Goal: Information Seeking & Learning: Learn about a topic

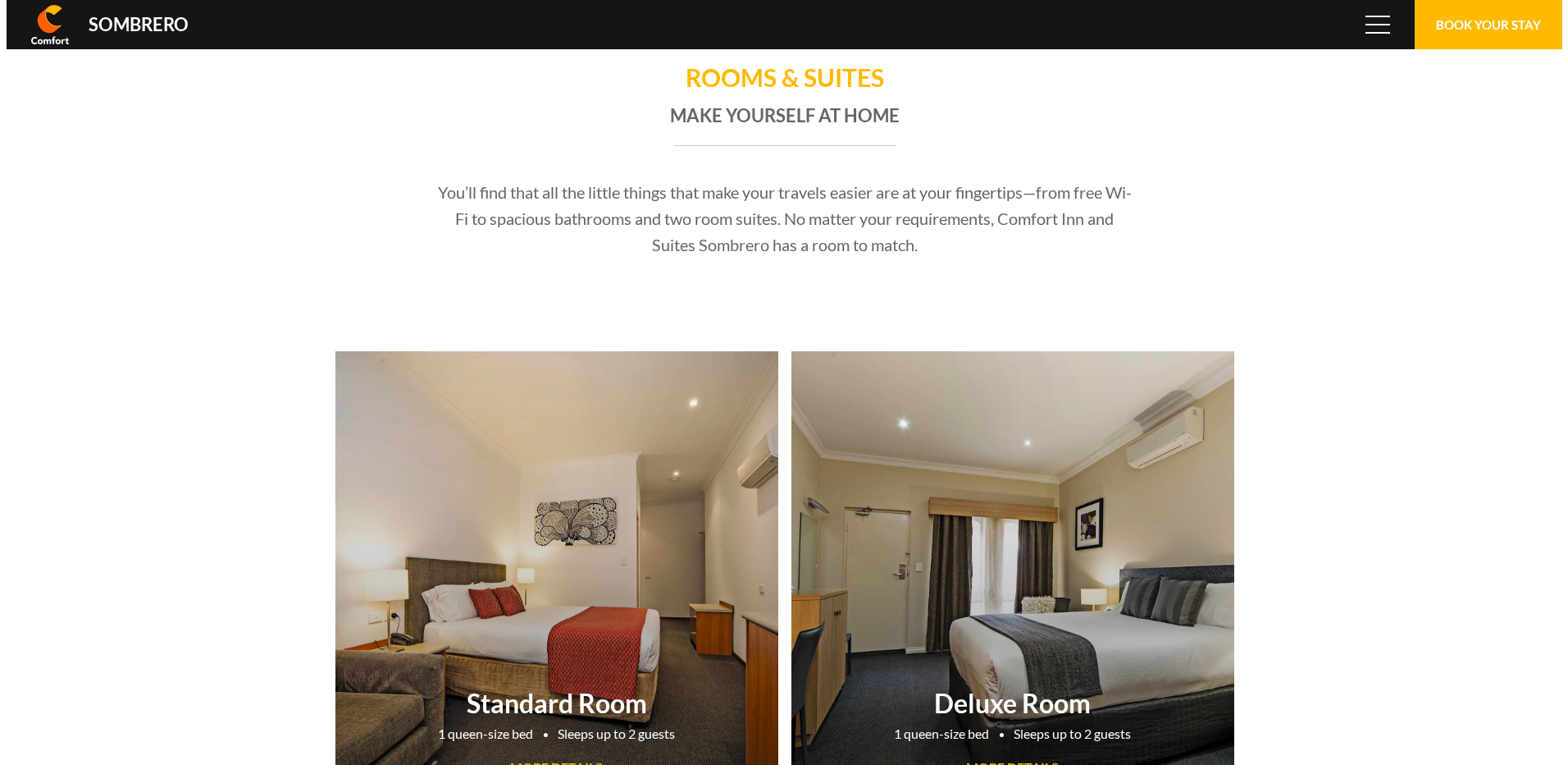
scroll to position [109243, 0]
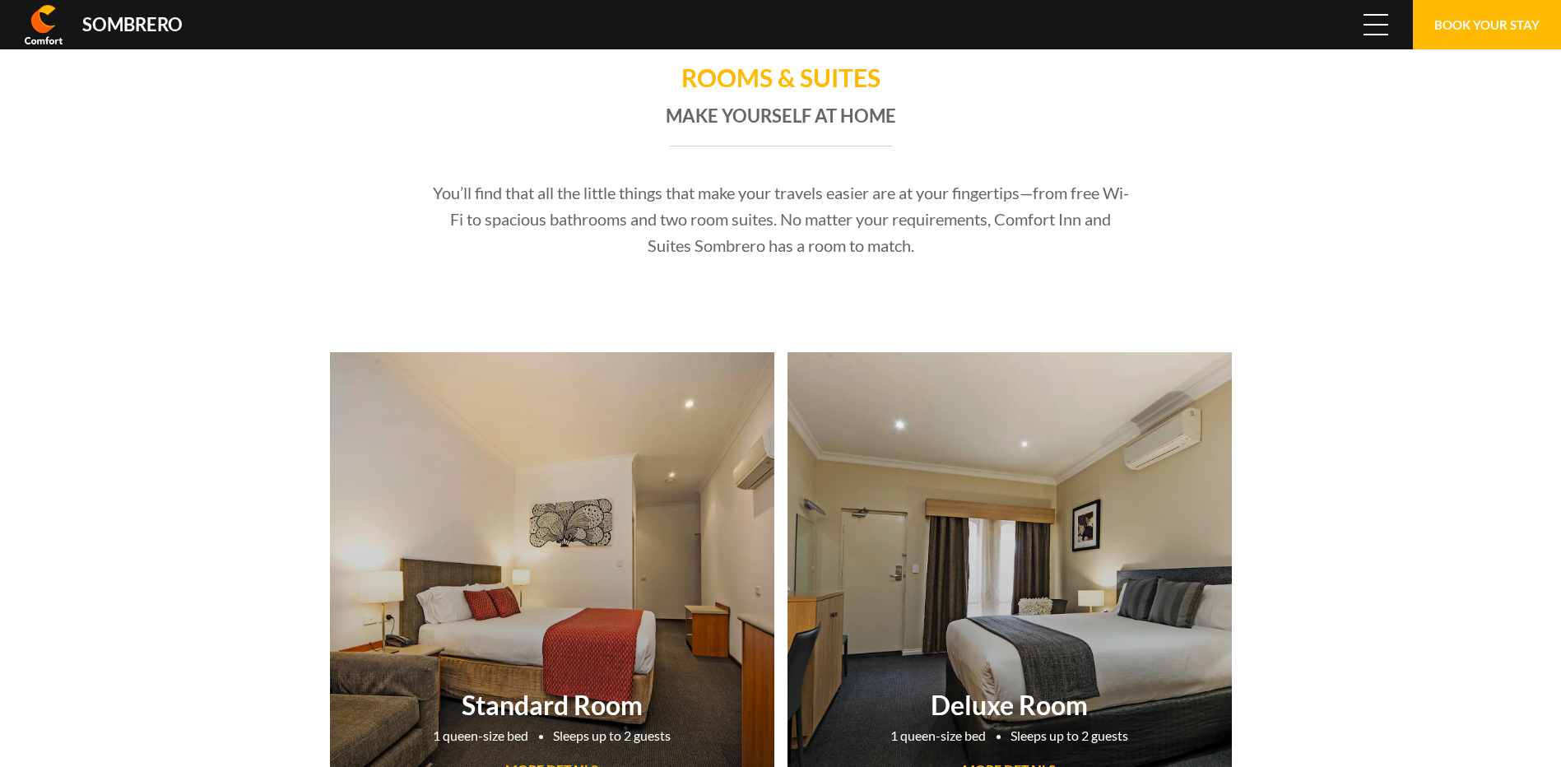
click at [1379, 22] on span "Menu" at bounding box center [1376, 25] width 25 height 18
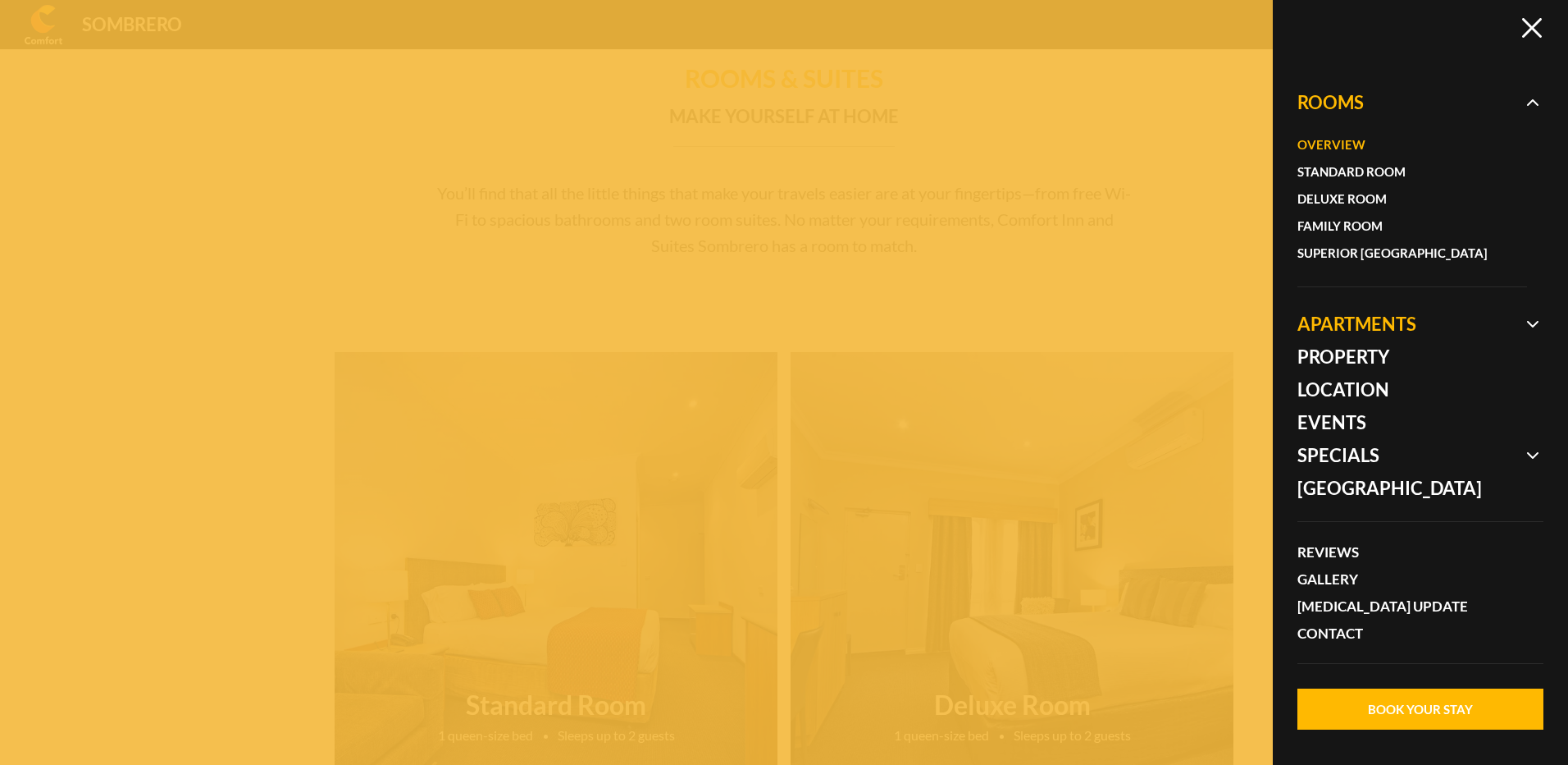
click at [1333, 312] on span at bounding box center [1420, 324] width 246 height 33
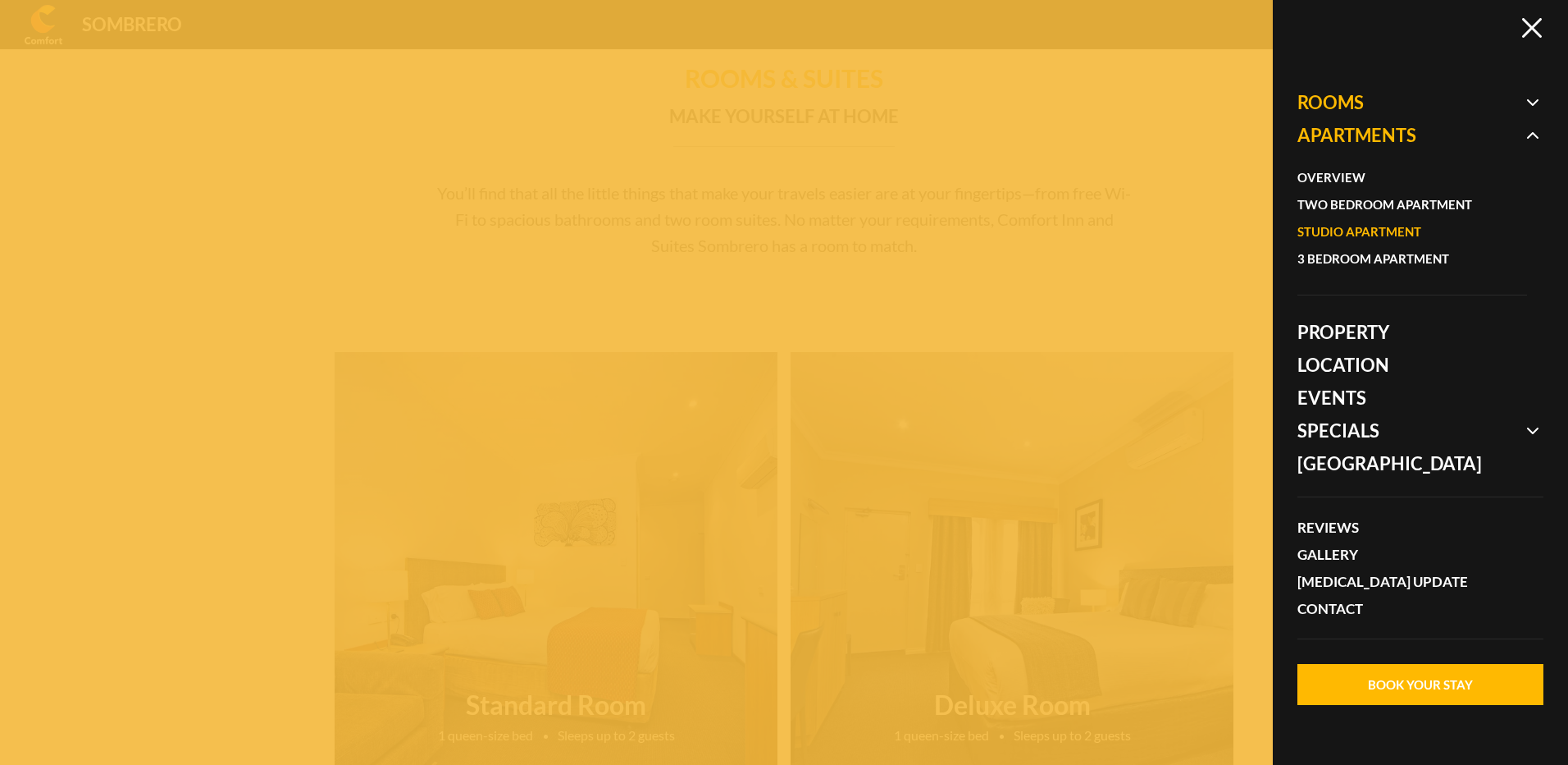
click at [1334, 230] on link "Studio Apartment" at bounding box center [1405, 231] width 213 height 27
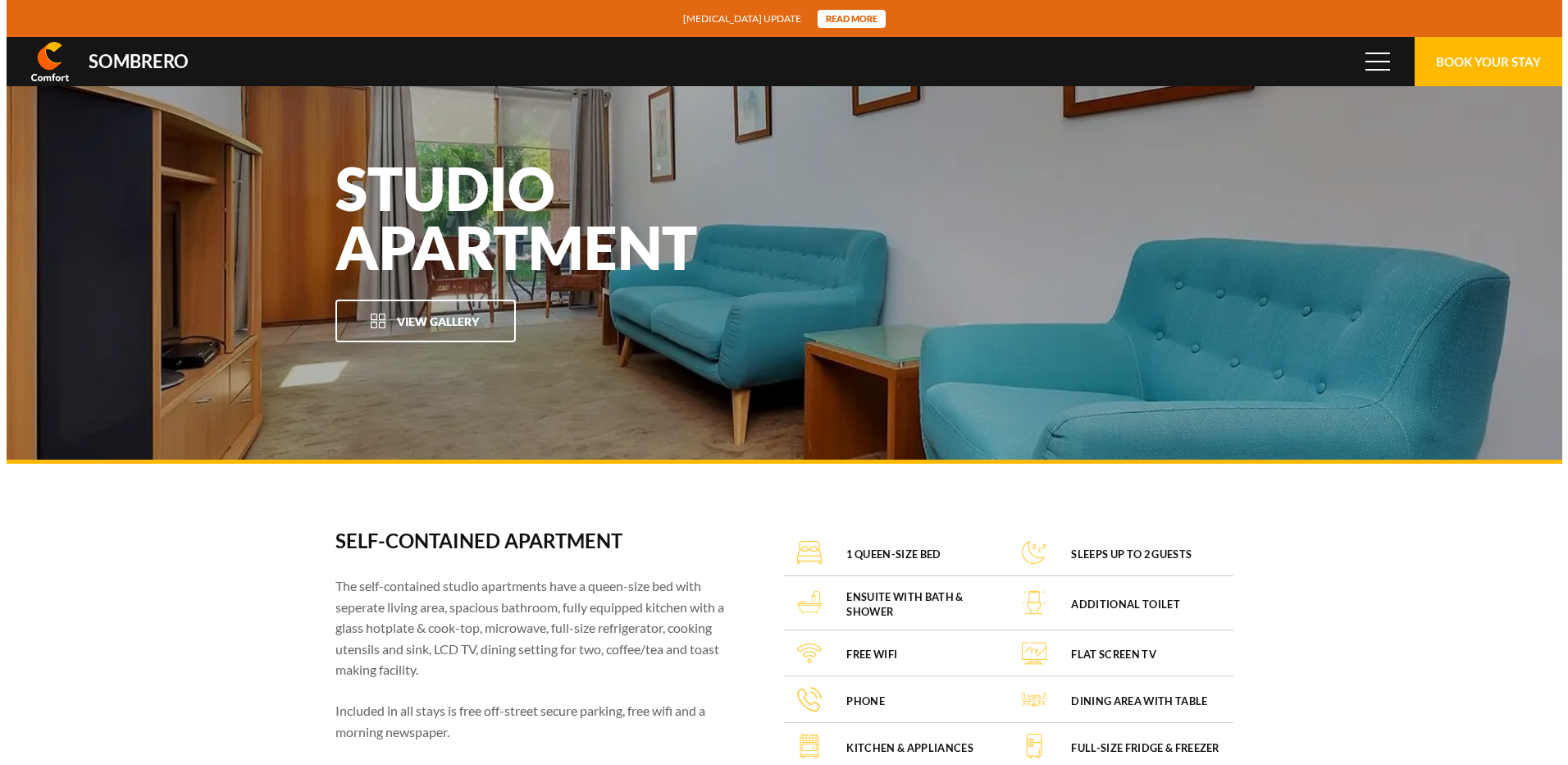
scroll to position [109243, 0]
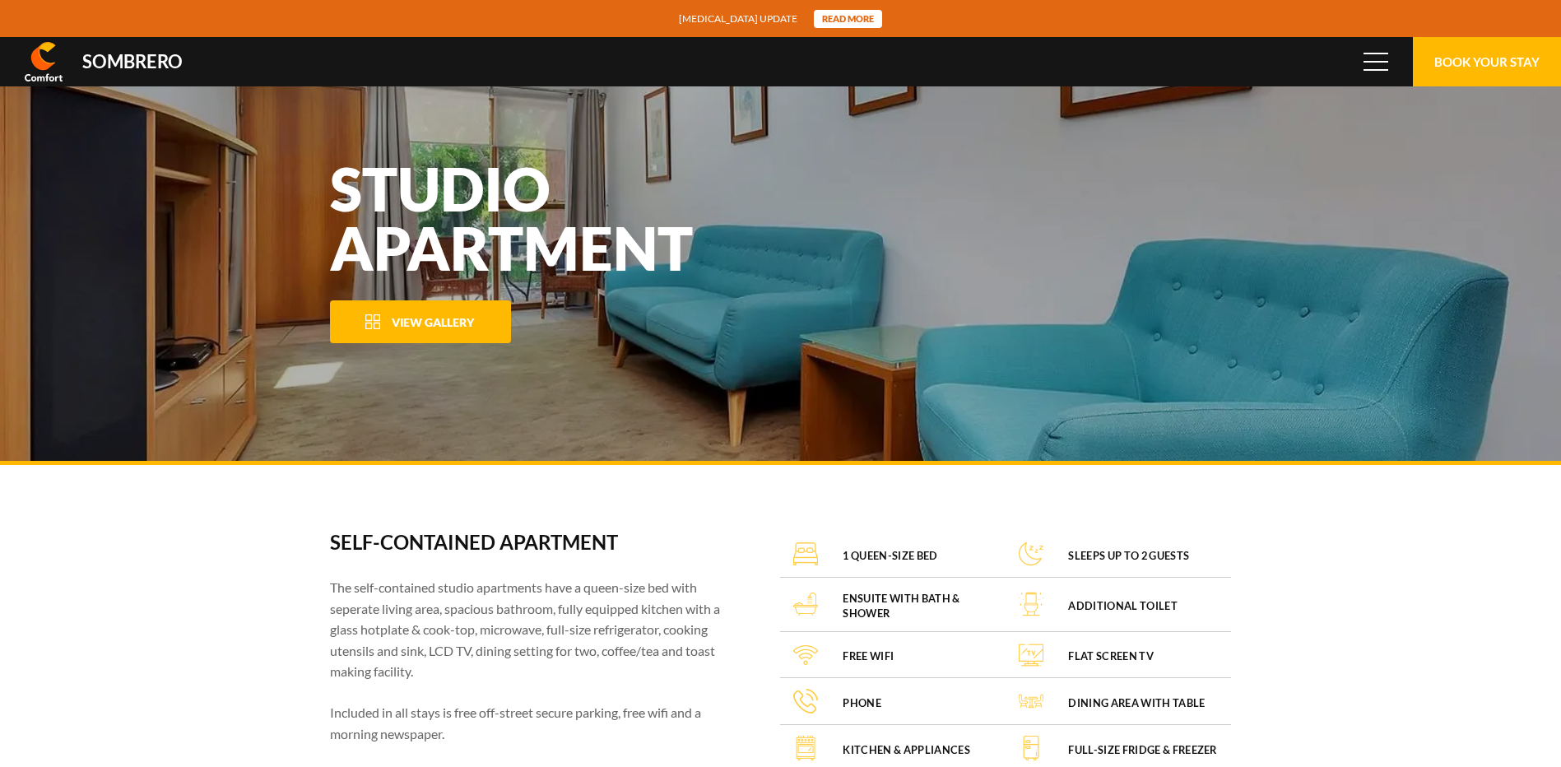
click at [447, 318] on span "View Gallery" at bounding box center [433, 322] width 82 height 14
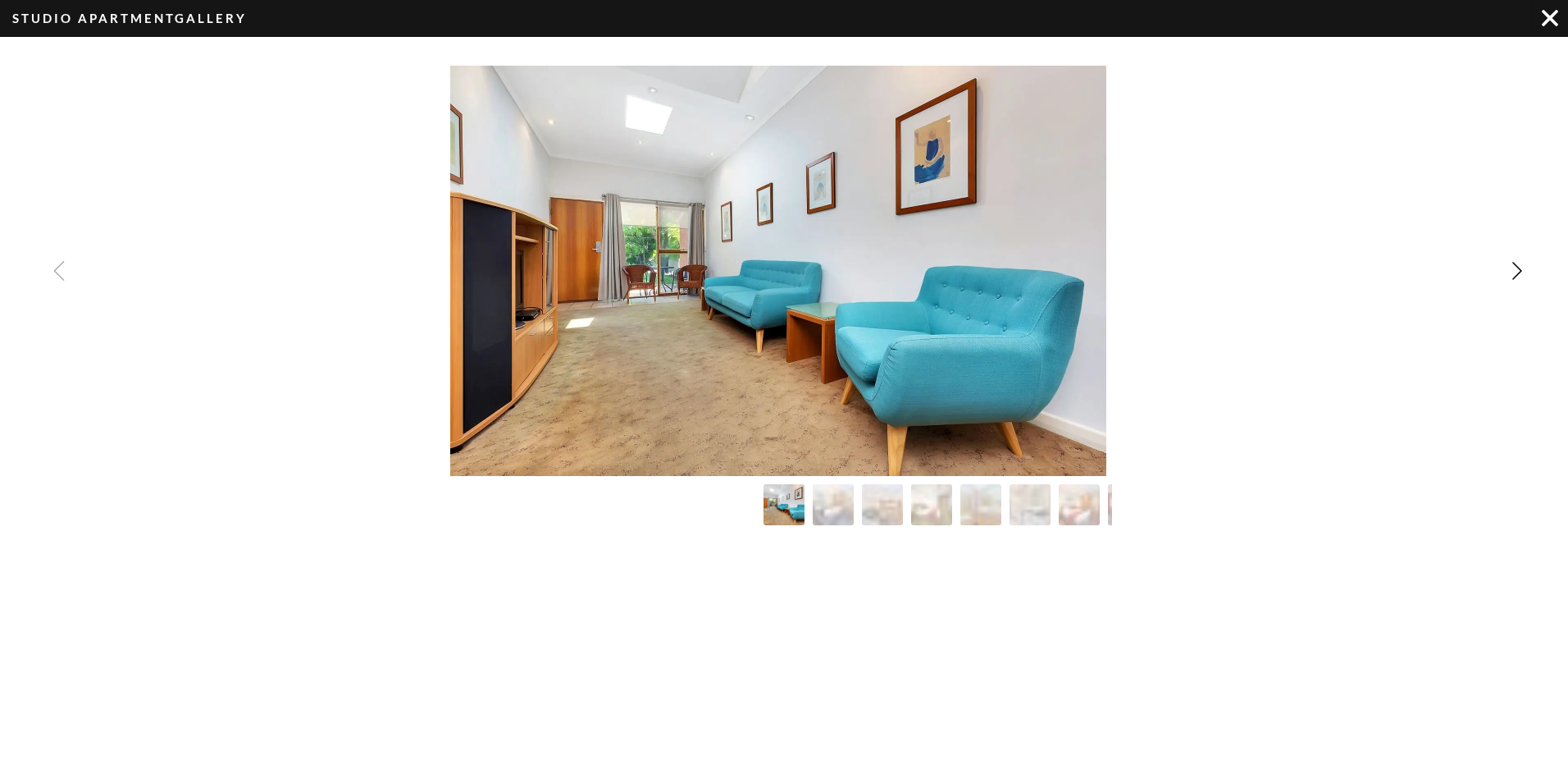
scroll to position [0, 0]
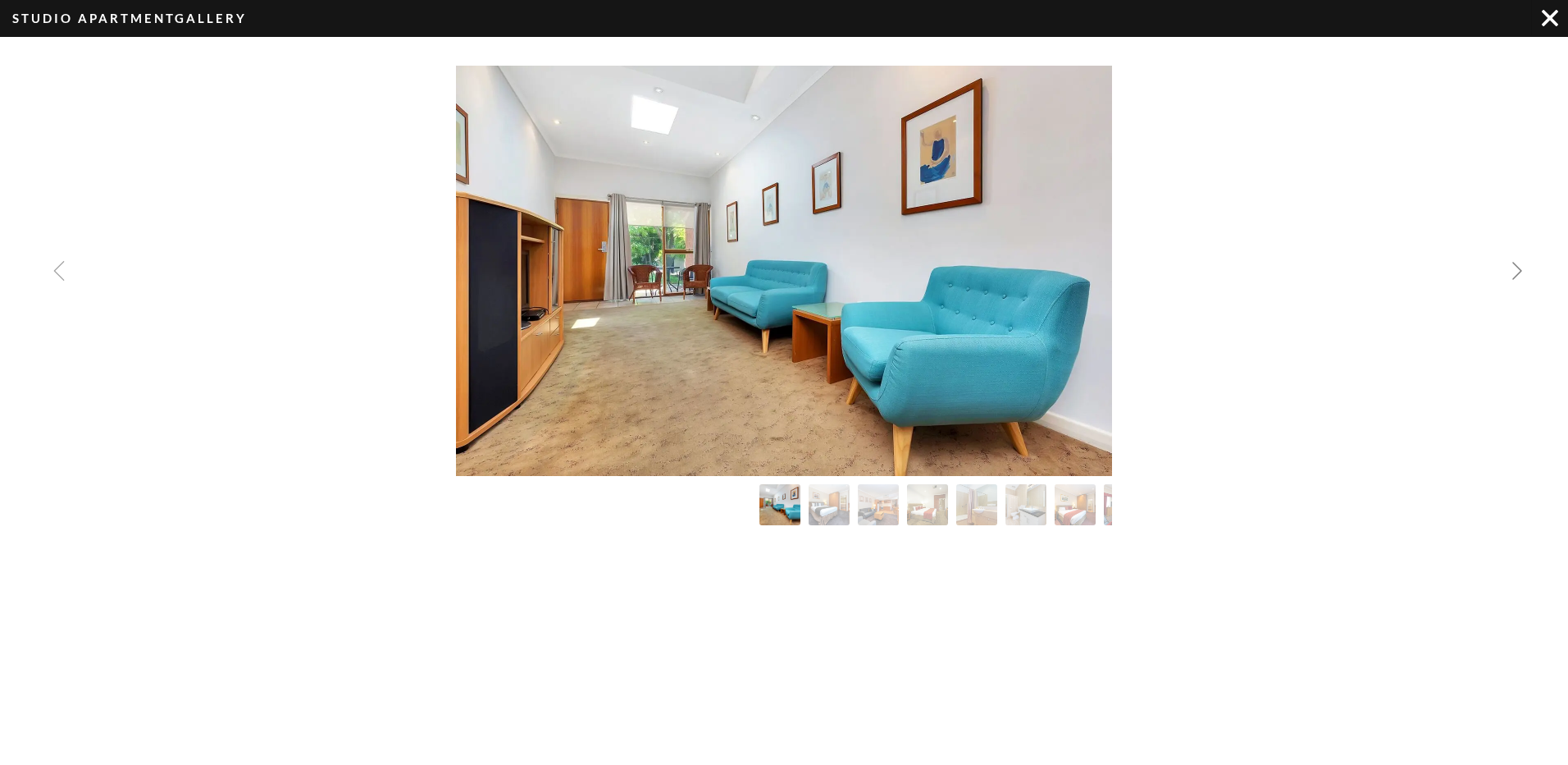
click at [1516, 265] on img "Next slide" at bounding box center [1518, 271] width 20 height 20
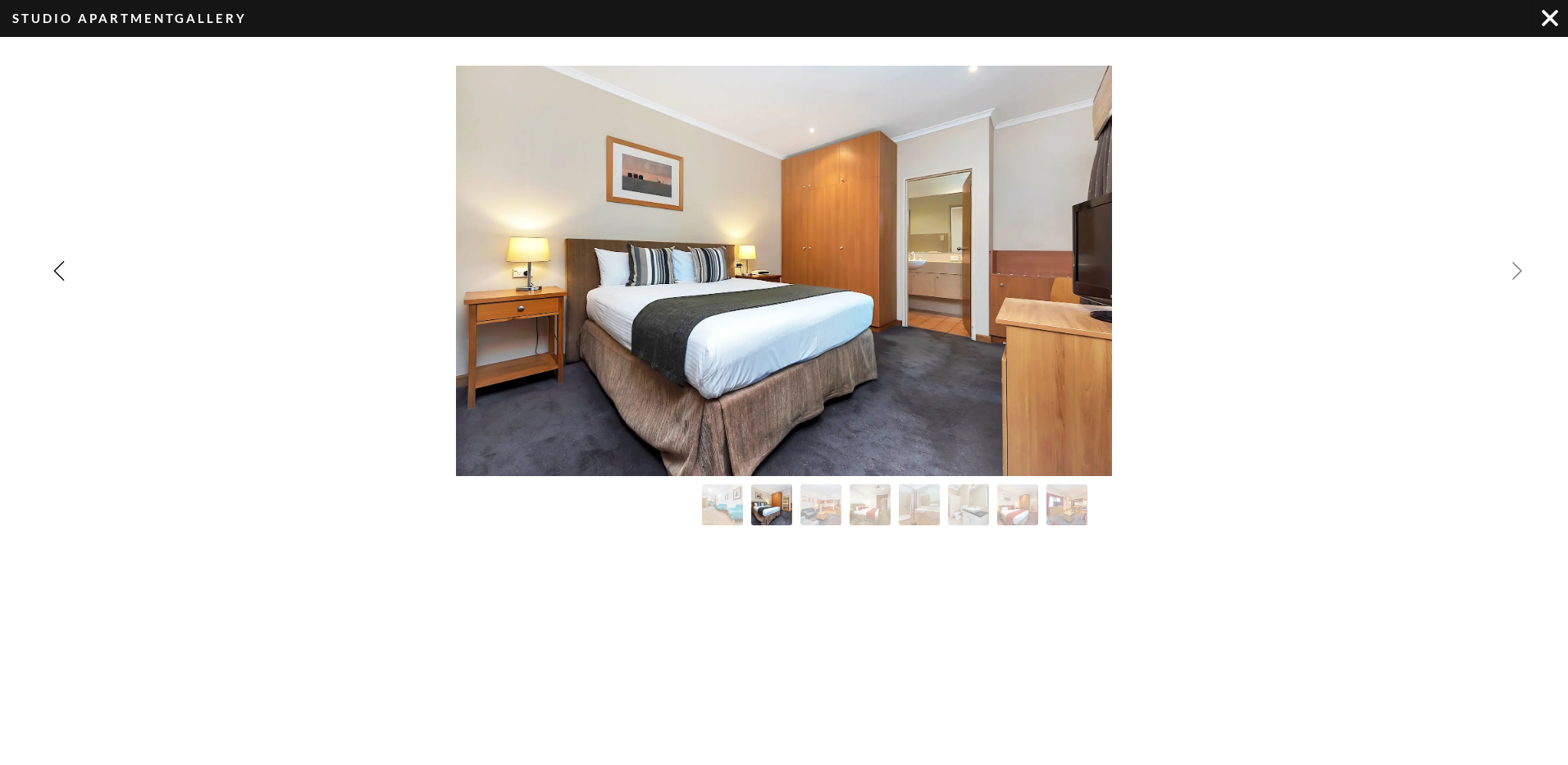
click at [1516, 265] on img "Next slide" at bounding box center [1518, 271] width 20 height 20
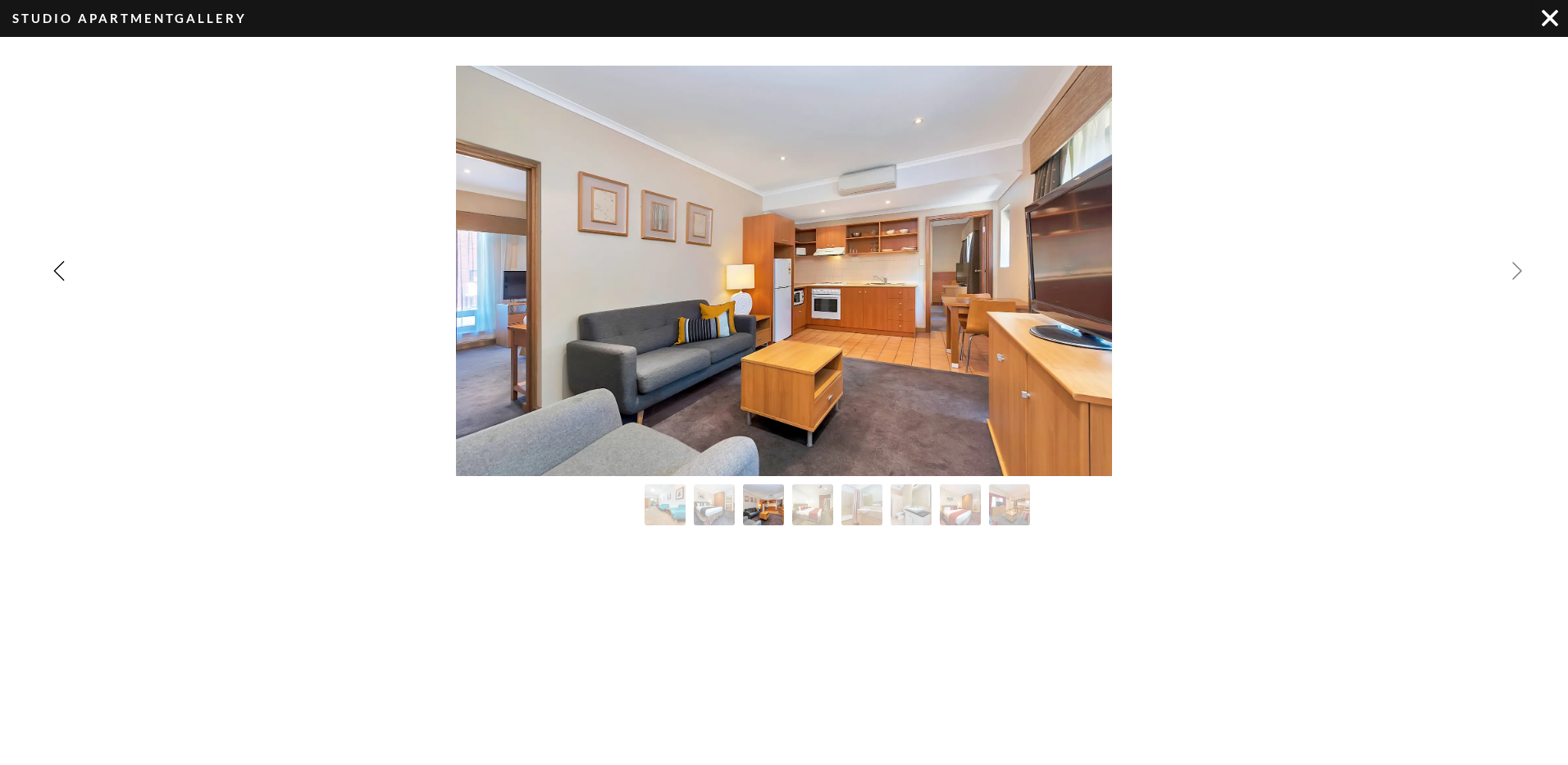
click at [1516, 265] on img "Next slide" at bounding box center [1518, 271] width 20 height 20
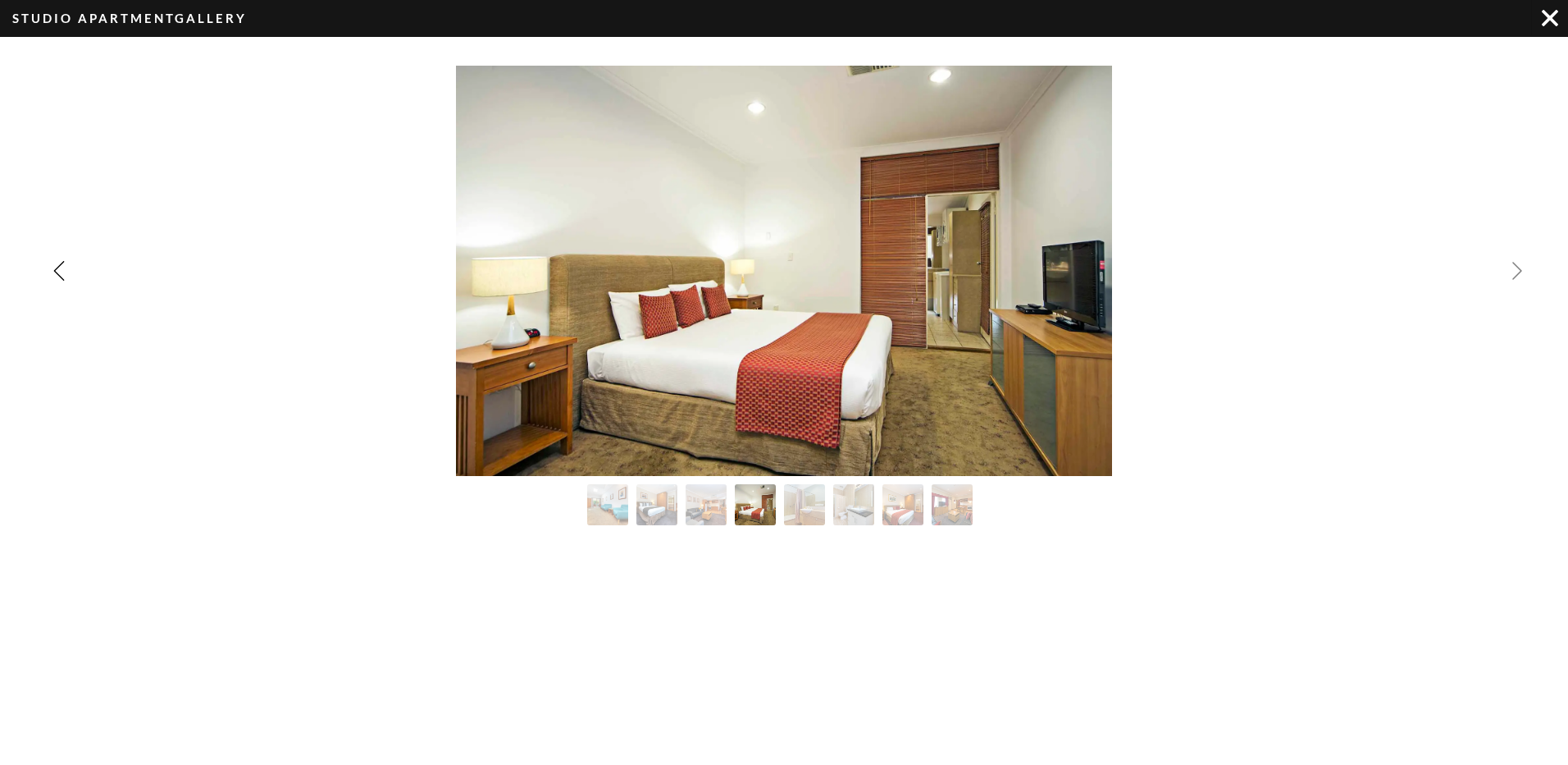
click at [1516, 265] on img "Next slide" at bounding box center [1518, 271] width 20 height 20
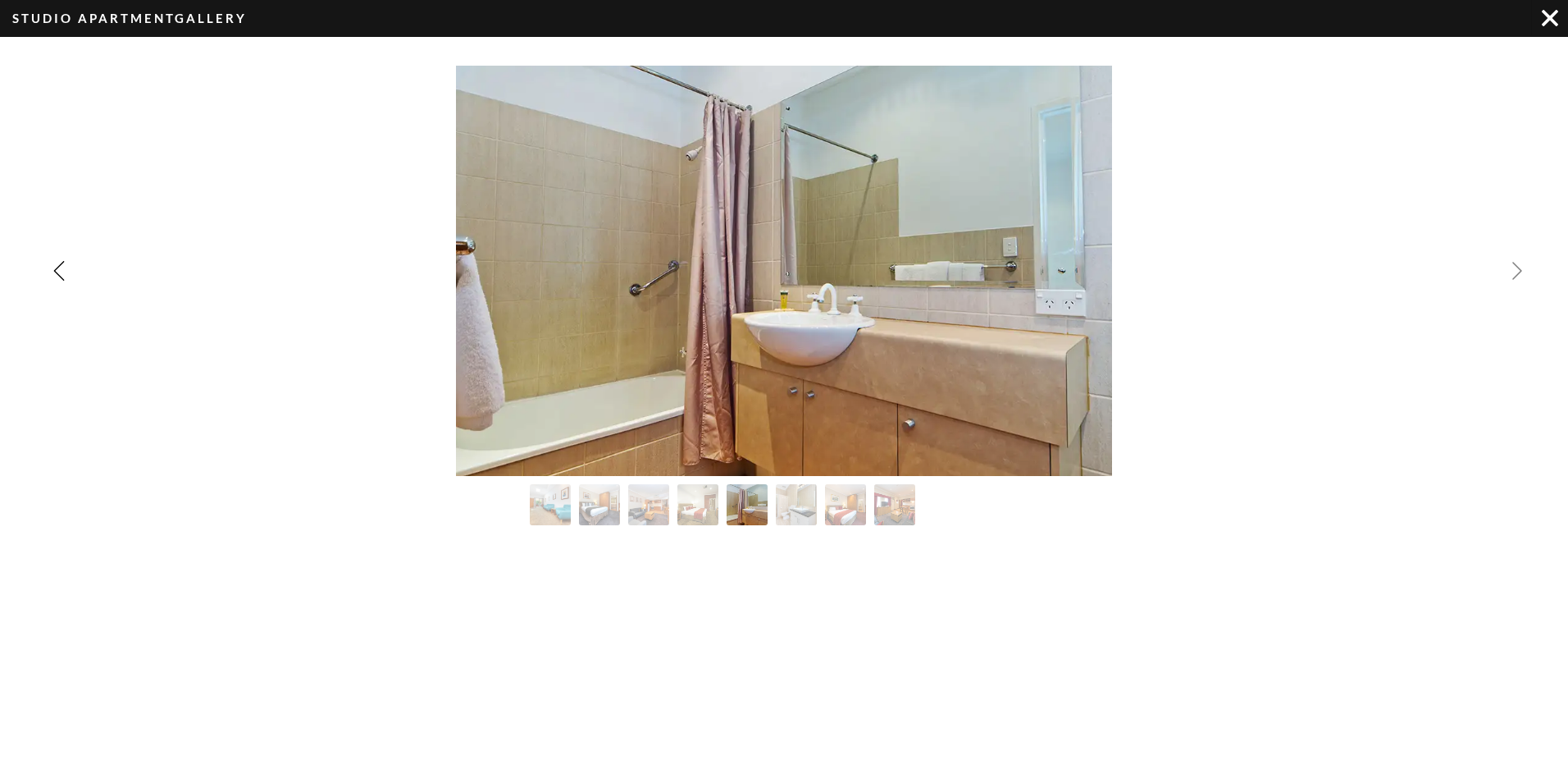
click at [1516, 265] on img "Next slide" at bounding box center [1518, 271] width 20 height 20
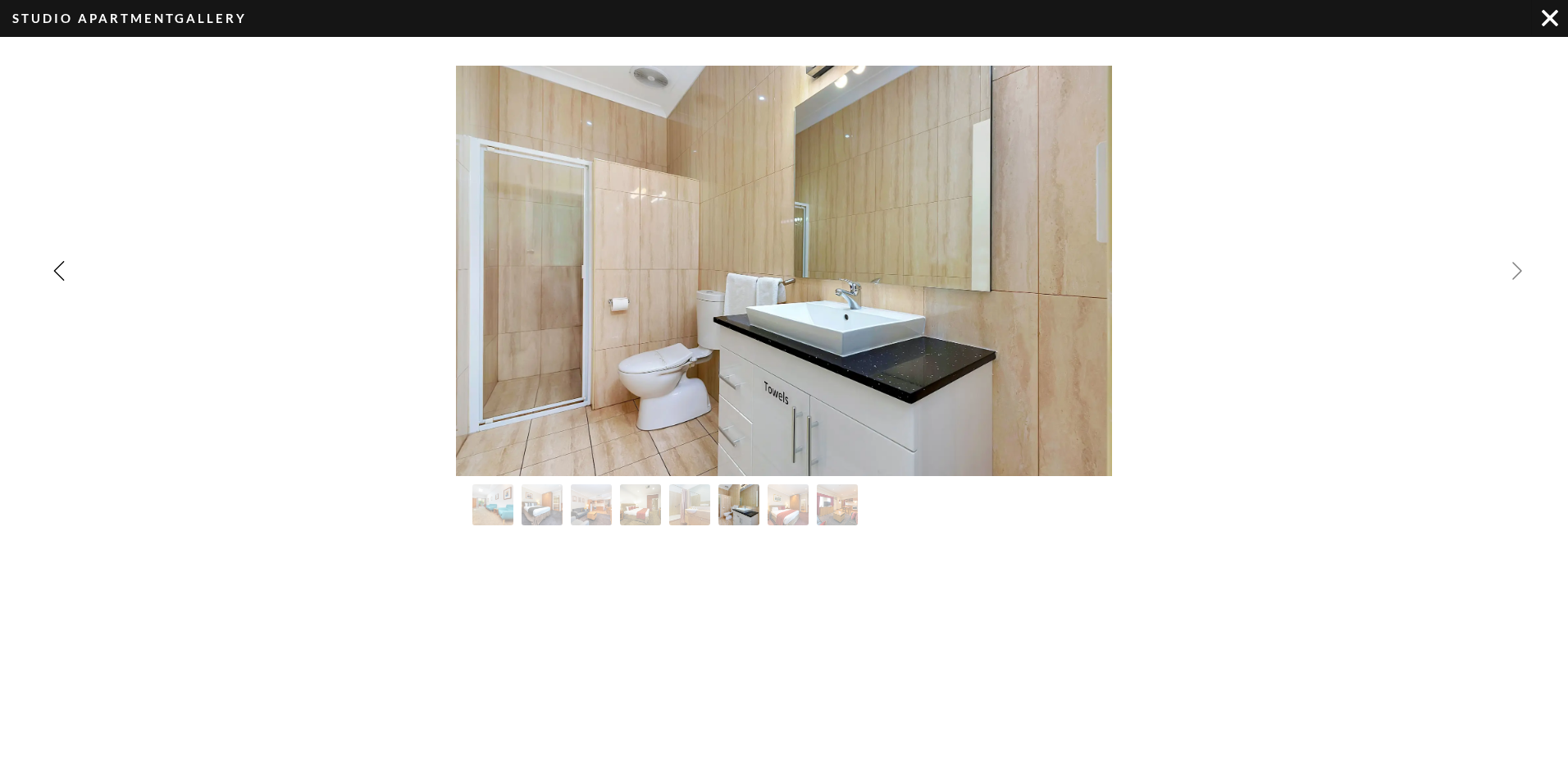
click at [1516, 265] on img "Next slide" at bounding box center [1518, 271] width 20 height 20
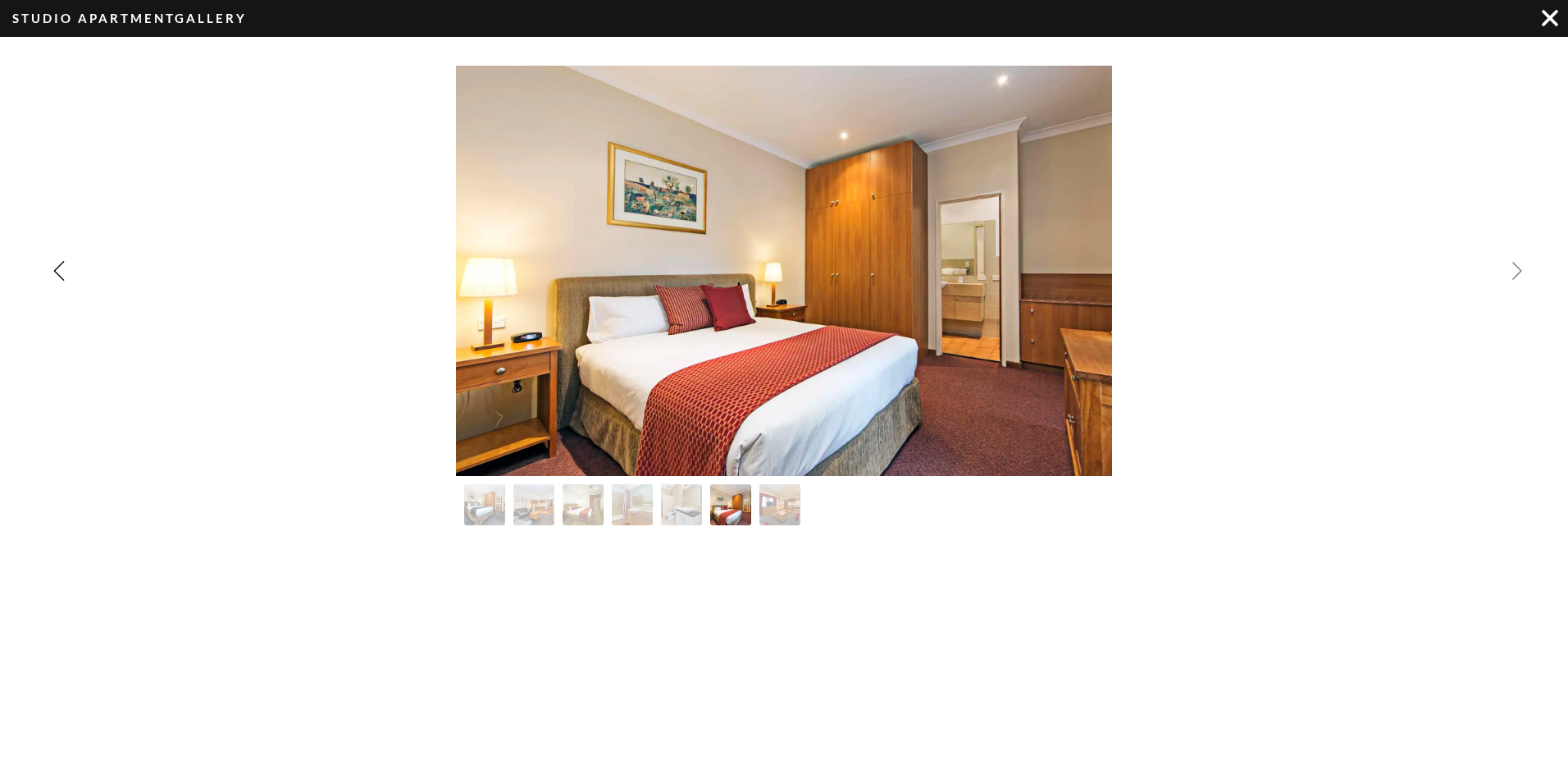
click at [1516, 265] on img "Next slide" at bounding box center [1518, 271] width 20 height 20
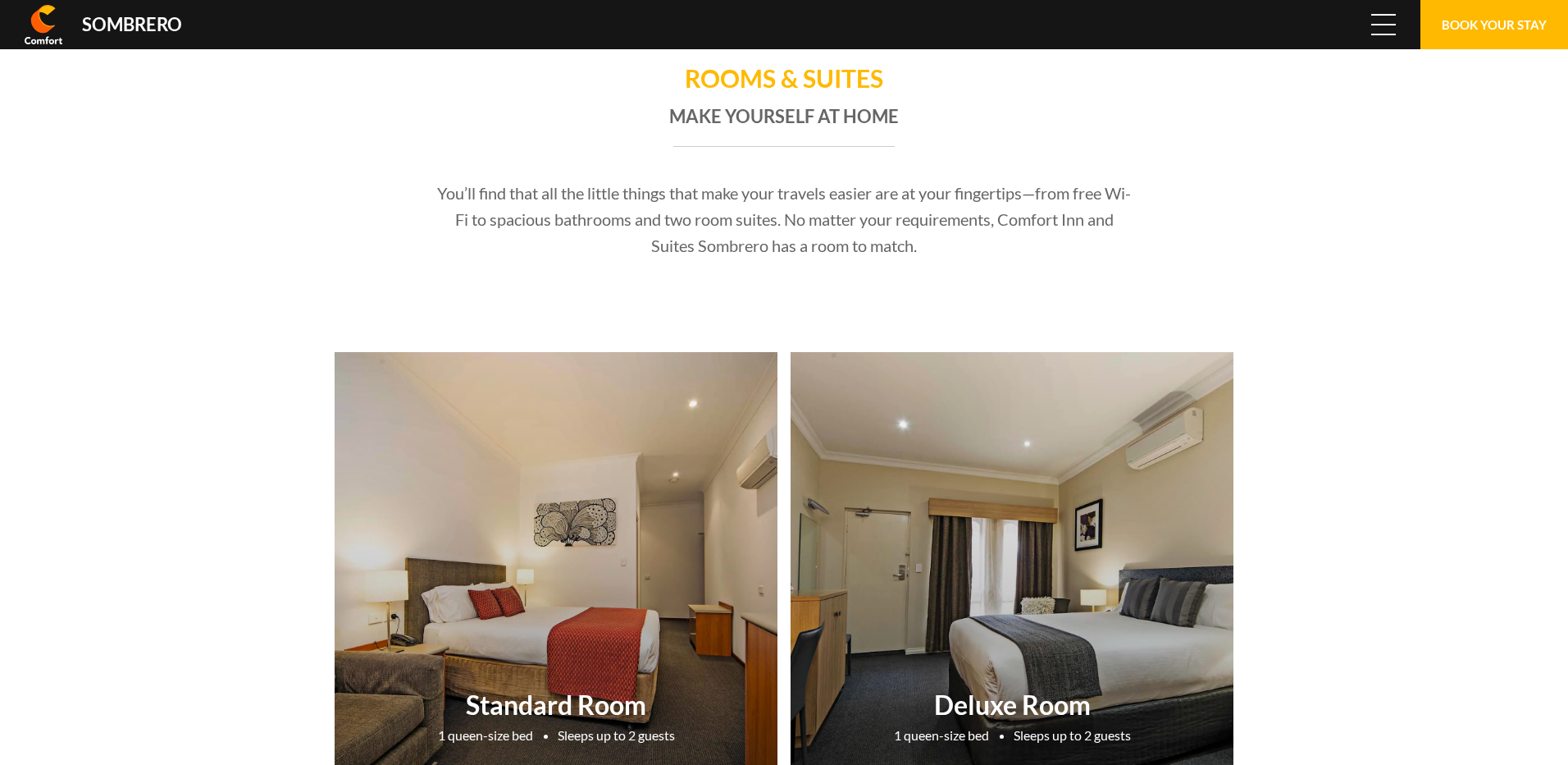
click at [1404, 29] on button "Menu" at bounding box center [1384, 24] width 49 height 49
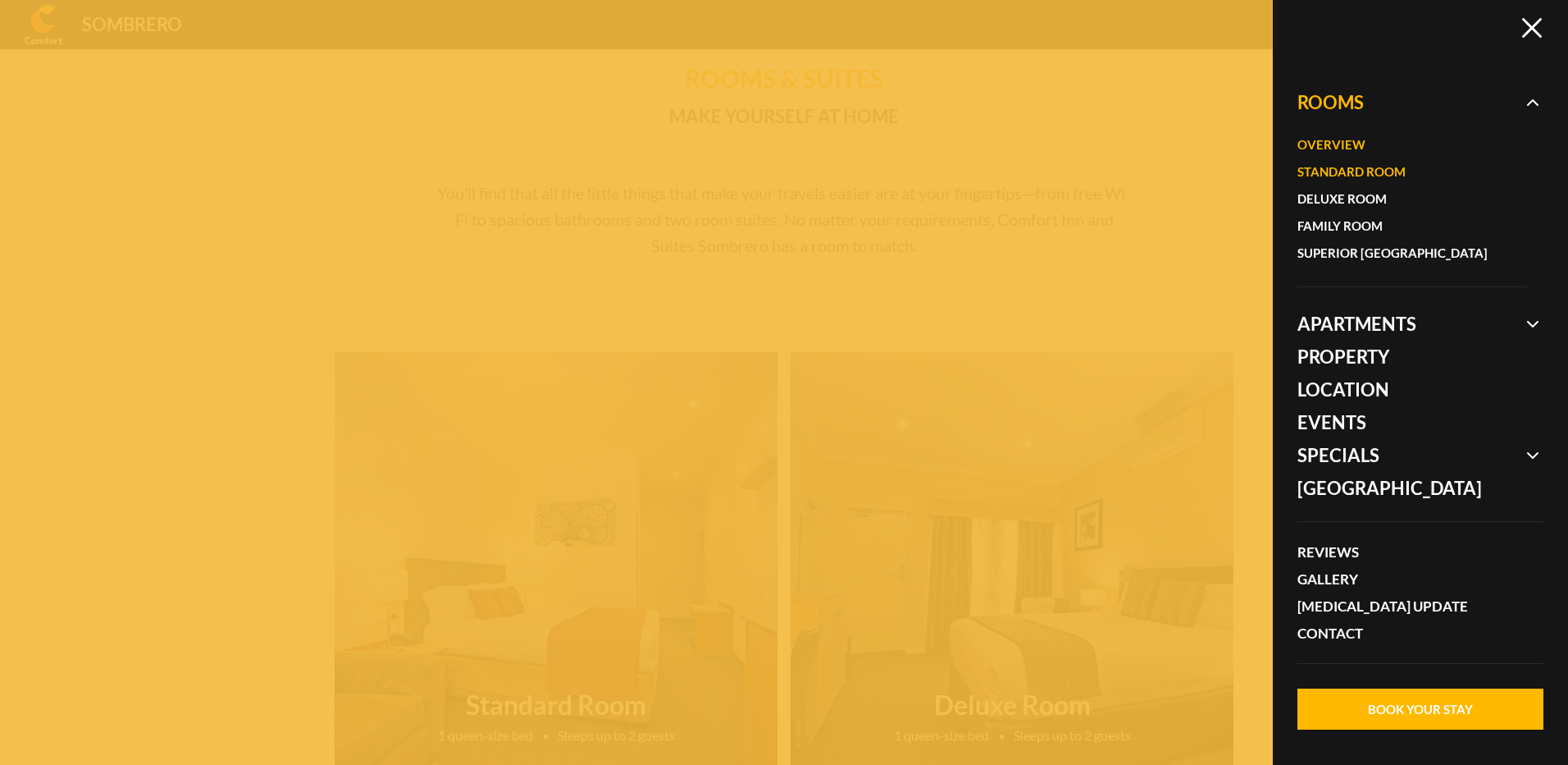
click at [1374, 167] on link "Standard Room" at bounding box center [1405, 172] width 213 height 27
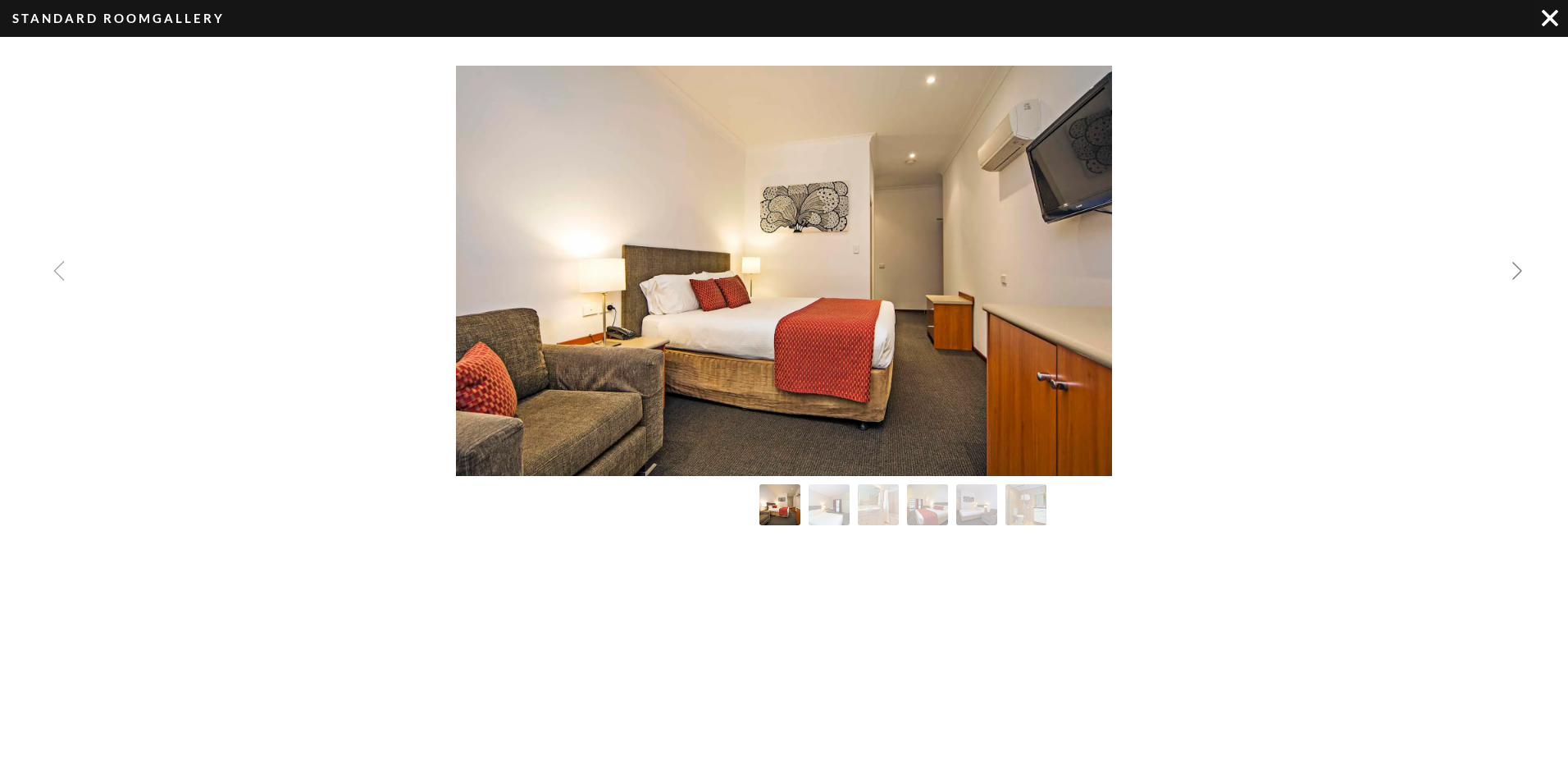
click at [1518, 269] on img "Next slide" at bounding box center [1518, 271] width 20 height 20
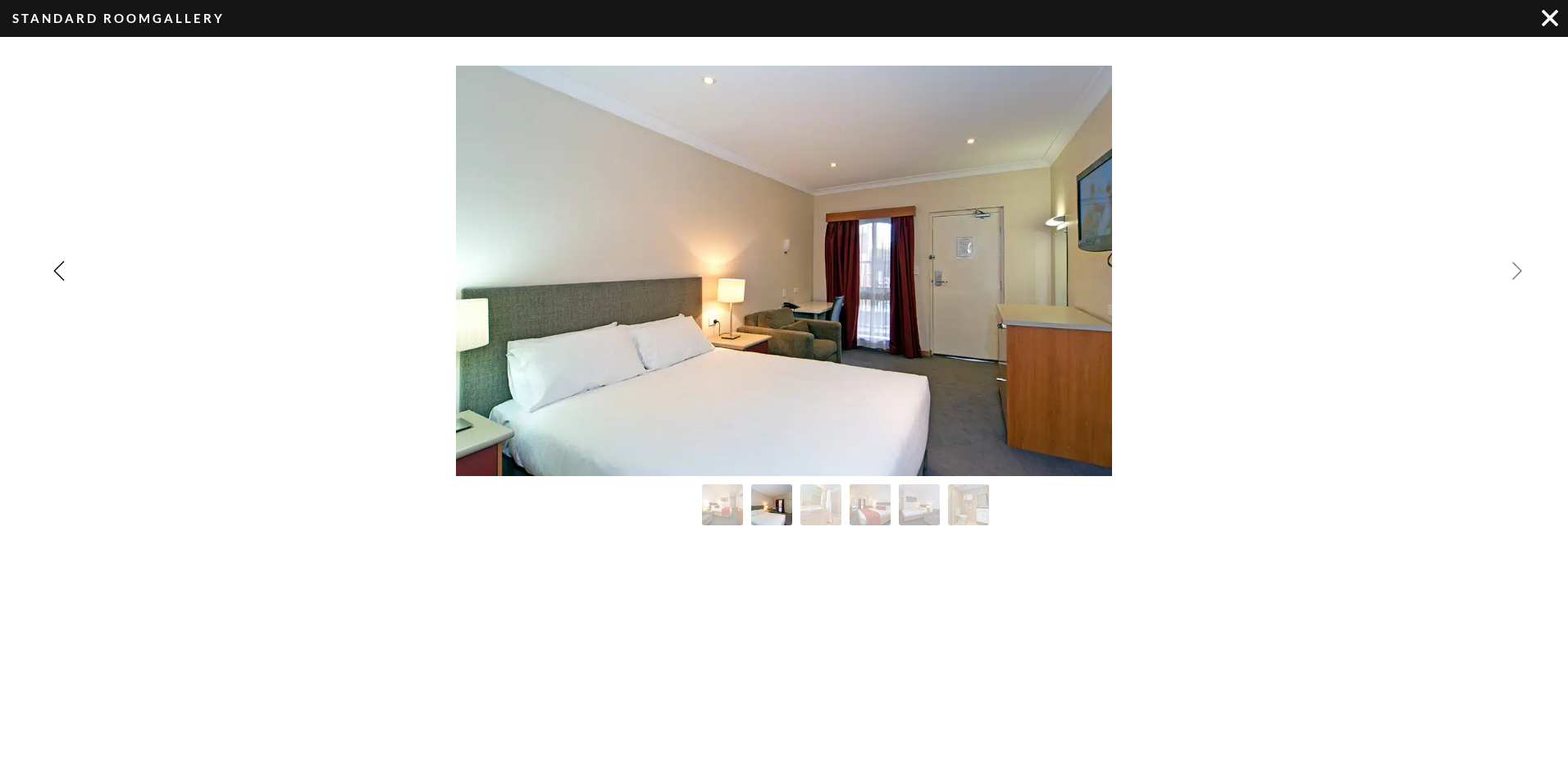
click at [1518, 269] on img "Next slide" at bounding box center [1518, 271] width 20 height 20
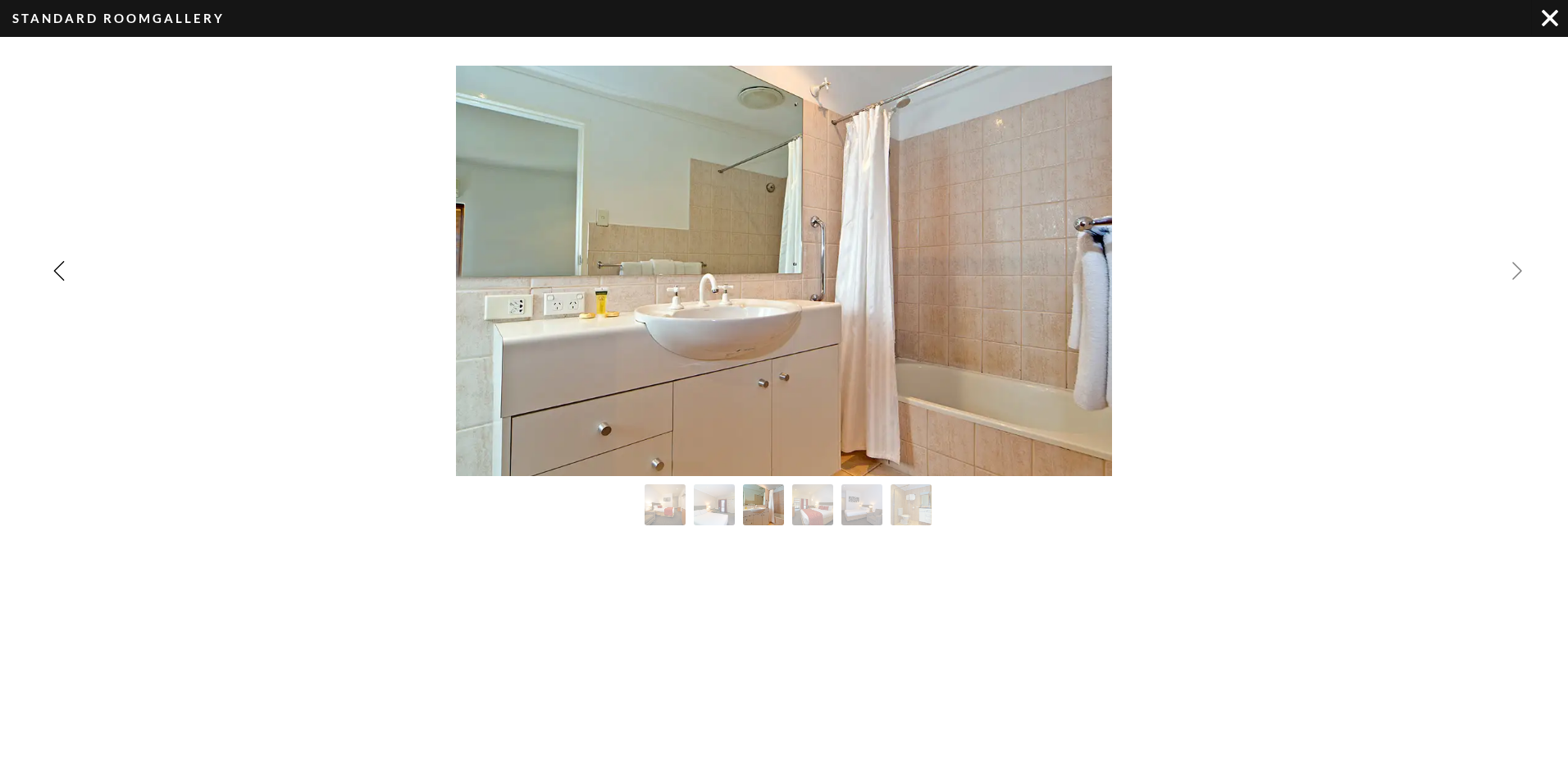
click at [1518, 269] on img "Next slide" at bounding box center [1518, 271] width 20 height 20
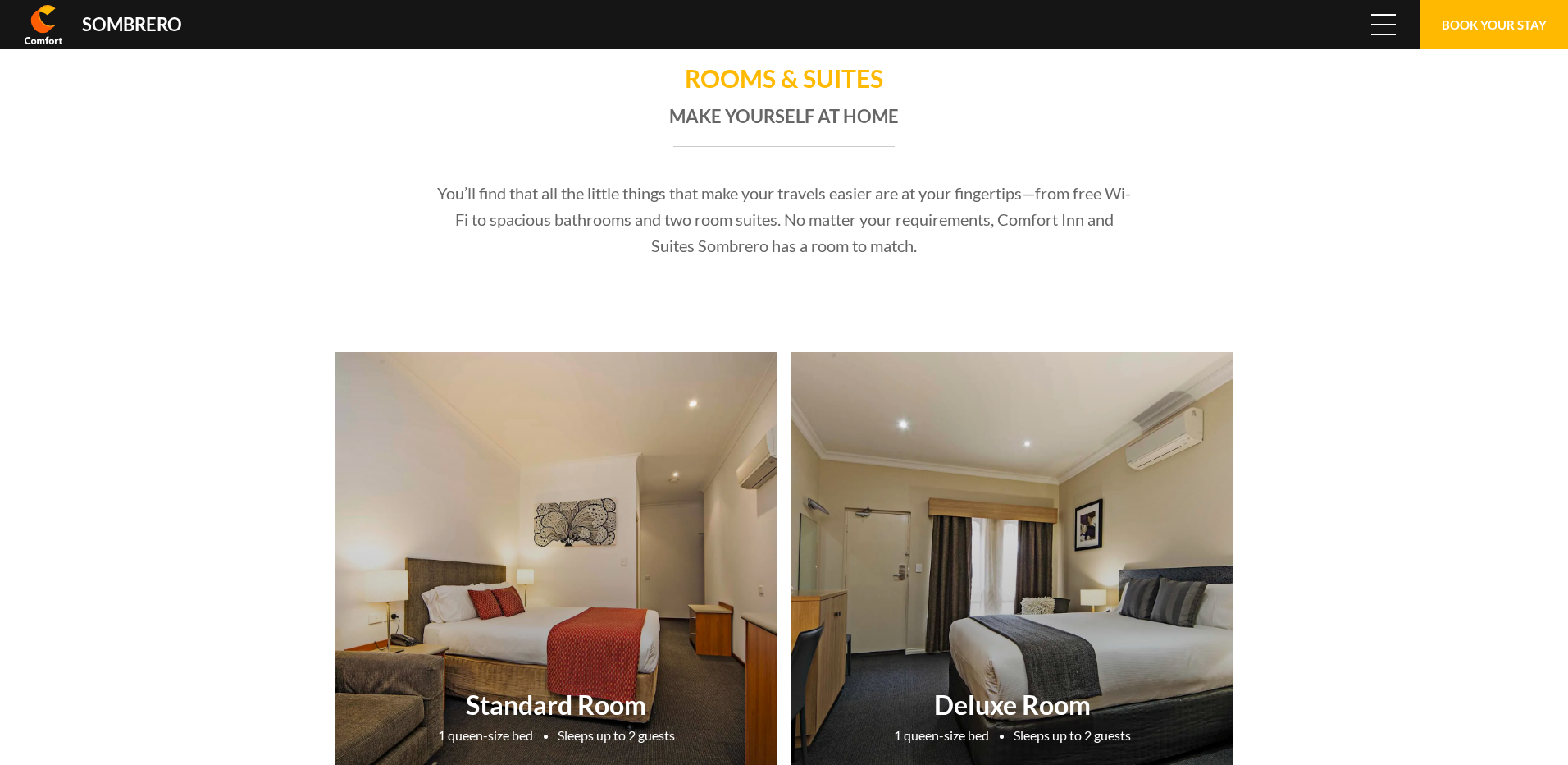
click at [1378, 31] on span "Menu" at bounding box center [1384, 25] width 25 height 18
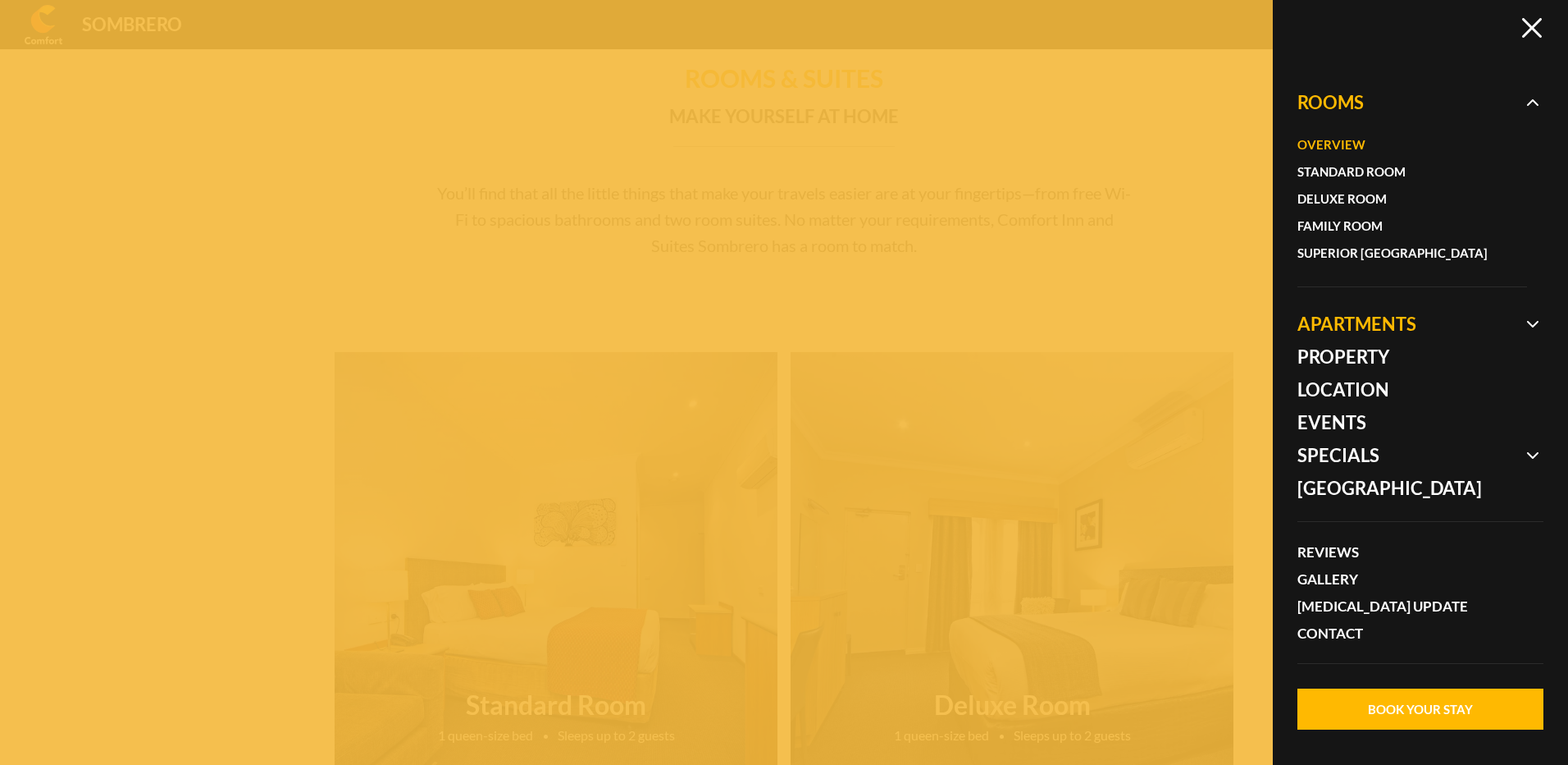
click at [1367, 325] on span at bounding box center [1420, 324] width 246 height 33
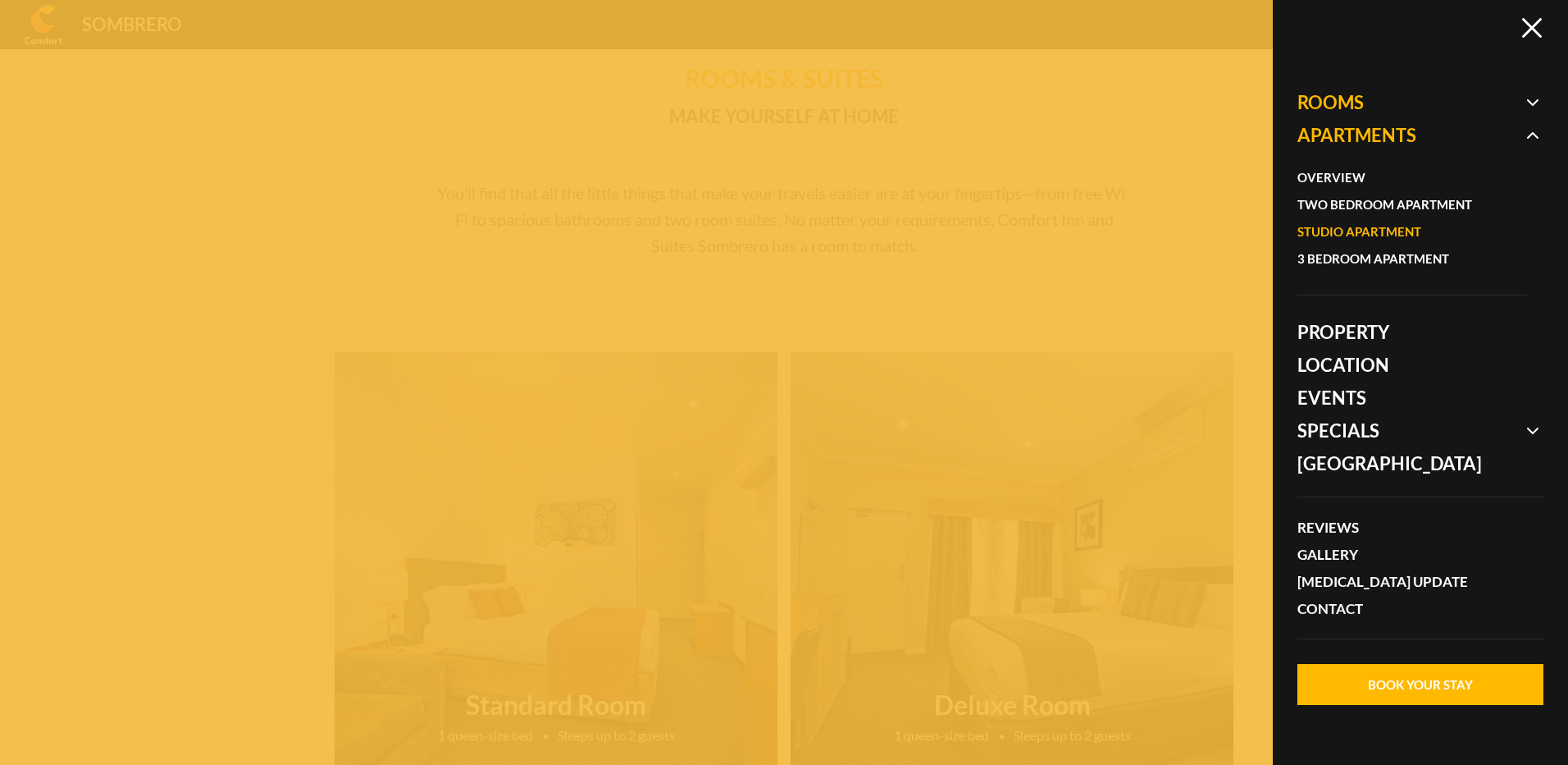
click at [1360, 233] on link "Studio Apartment" at bounding box center [1405, 231] width 213 height 27
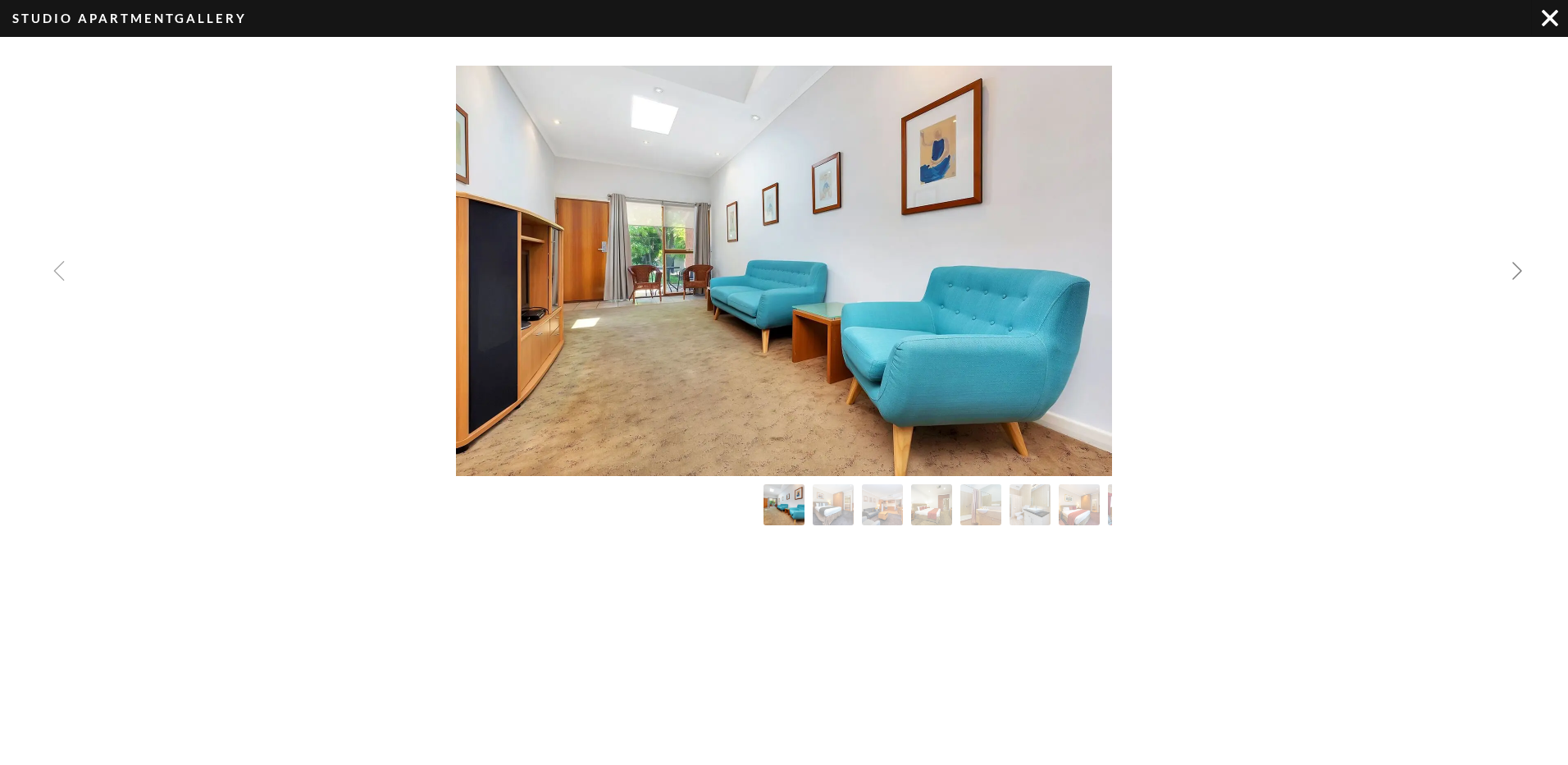
click at [1521, 267] on img "Next slide" at bounding box center [1518, 271] width 20 height 20
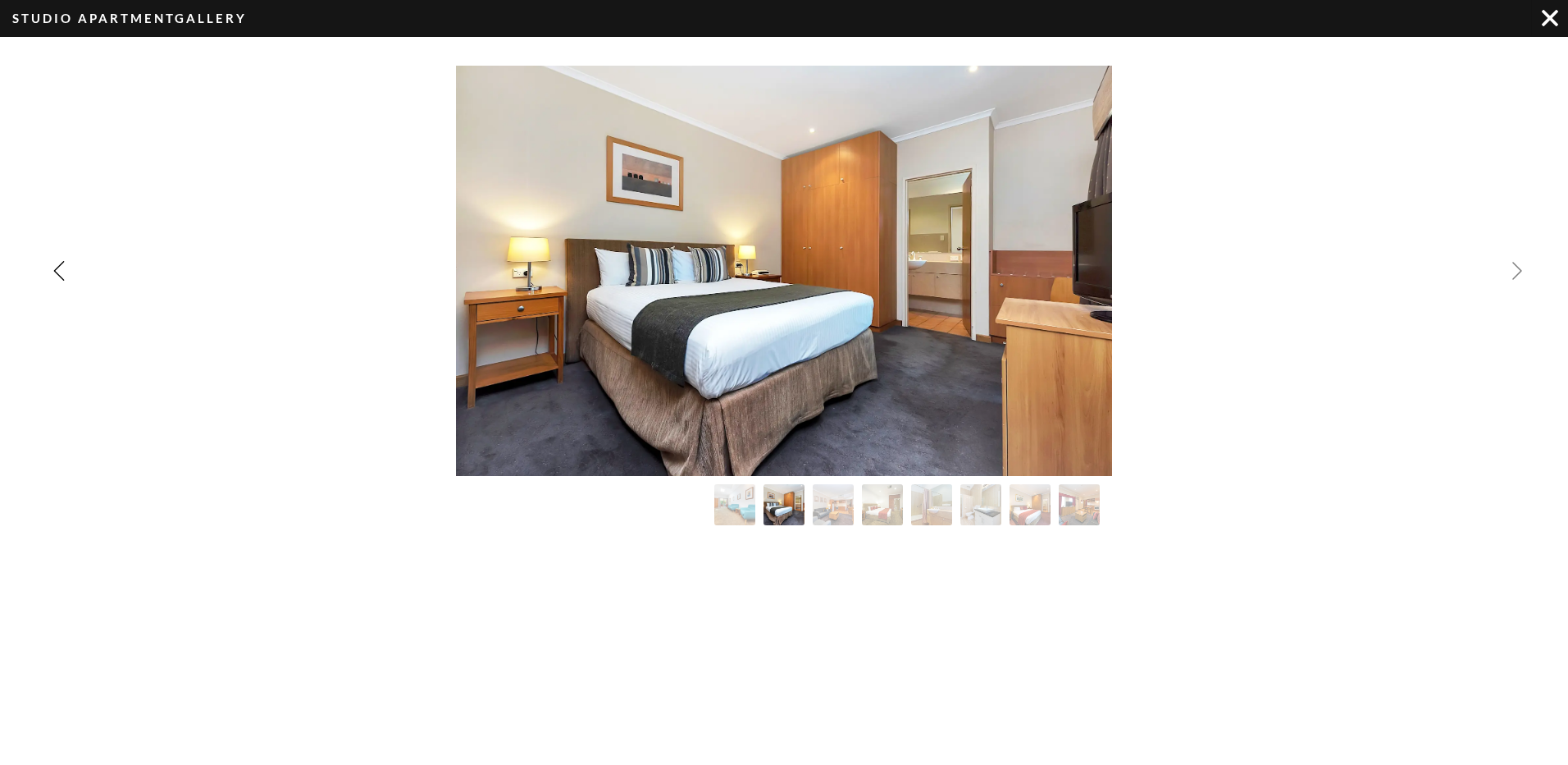
click at [1521, 267] on img "Next slide" at bounding box center [1518, 271] width 20 height 20
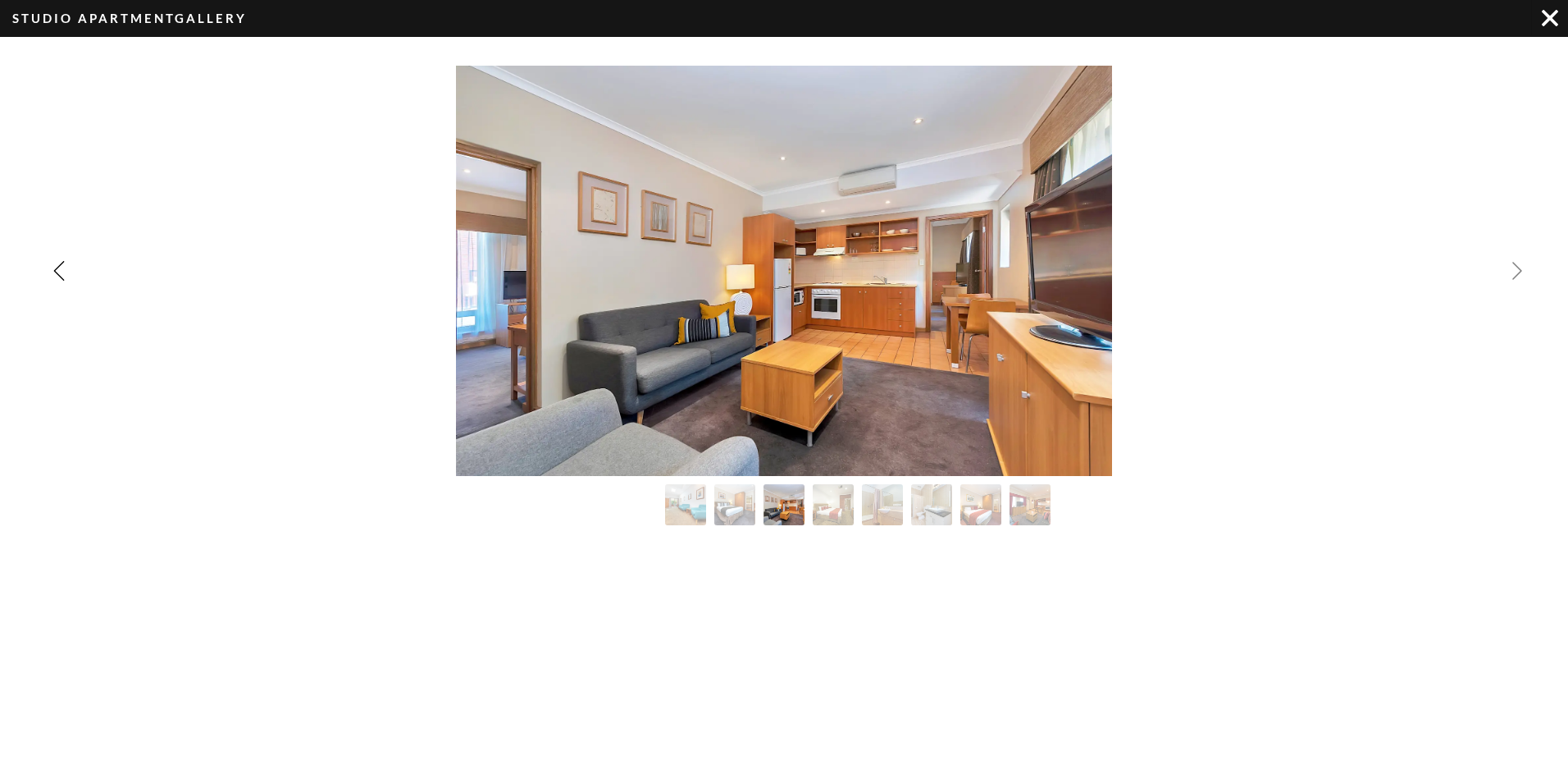
click at [1521, 267] on img "Next slide" at bounding box center [1518, 271] width 20 height 20
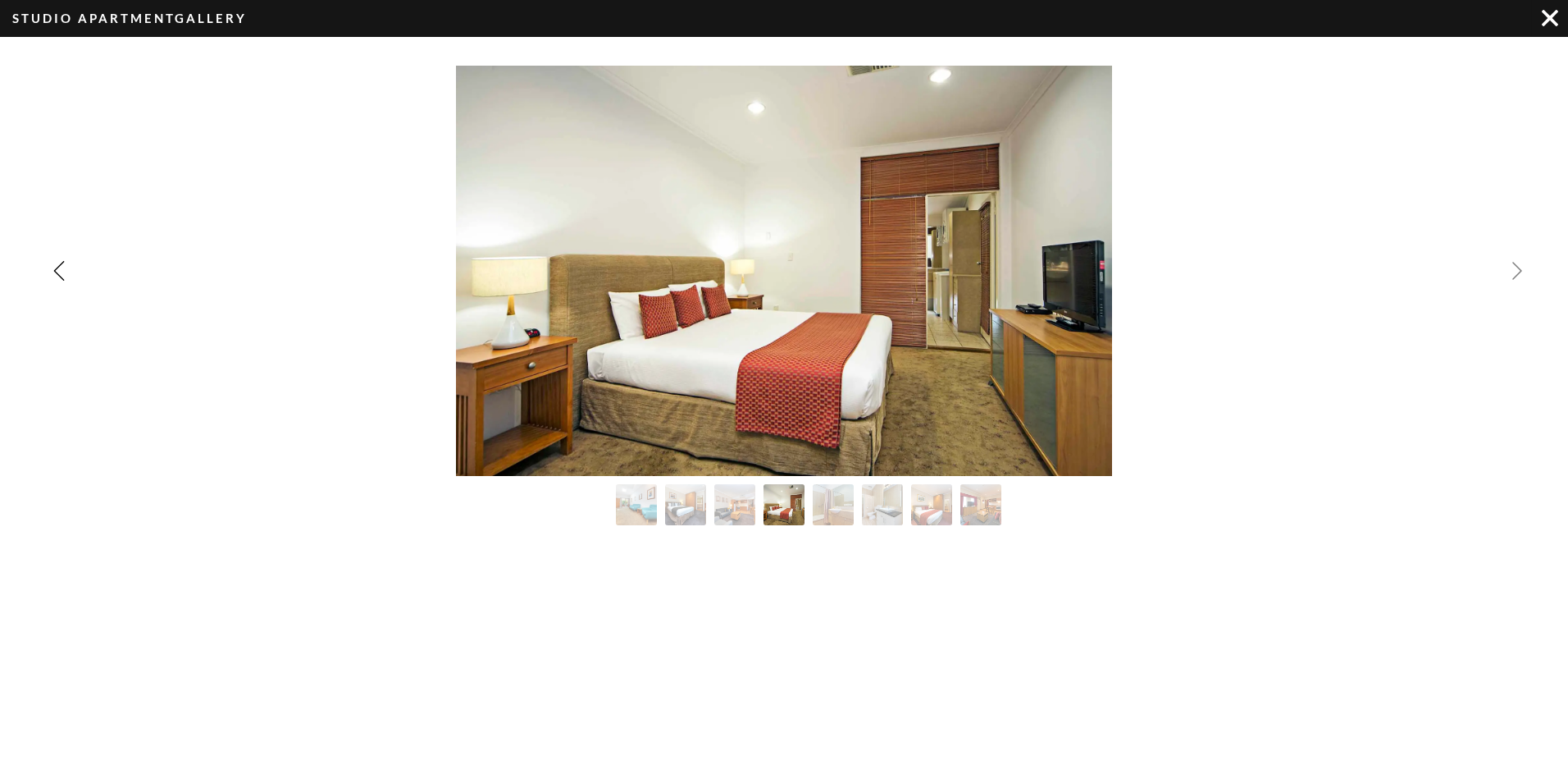
click at [1521, 267] on img "Next slide" at bounding box center [1518, 271] width 20 height 20
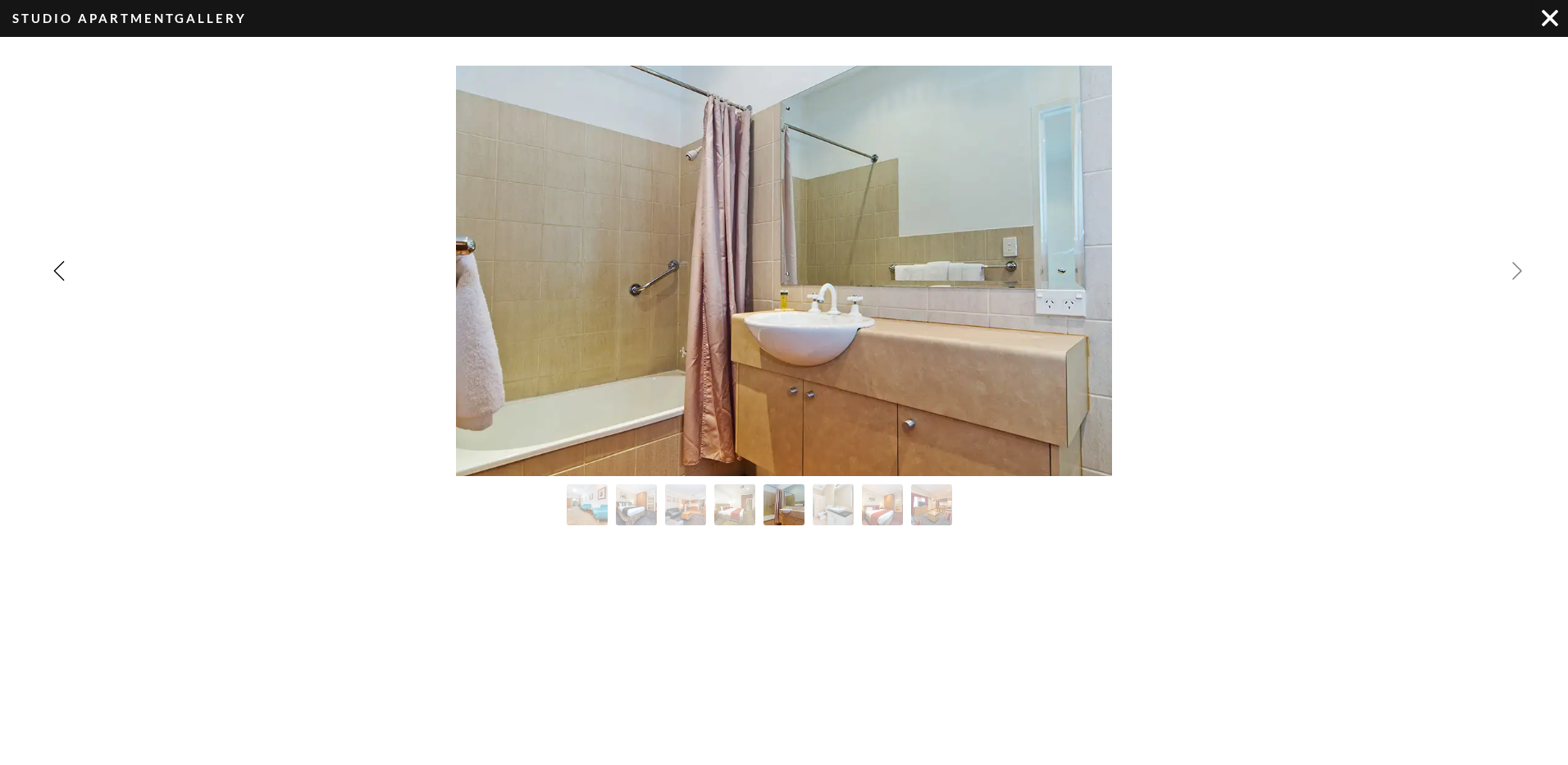
click at [1521, 267] on img "Next slide" at bounding box center [1518, 271] width 20 height 20
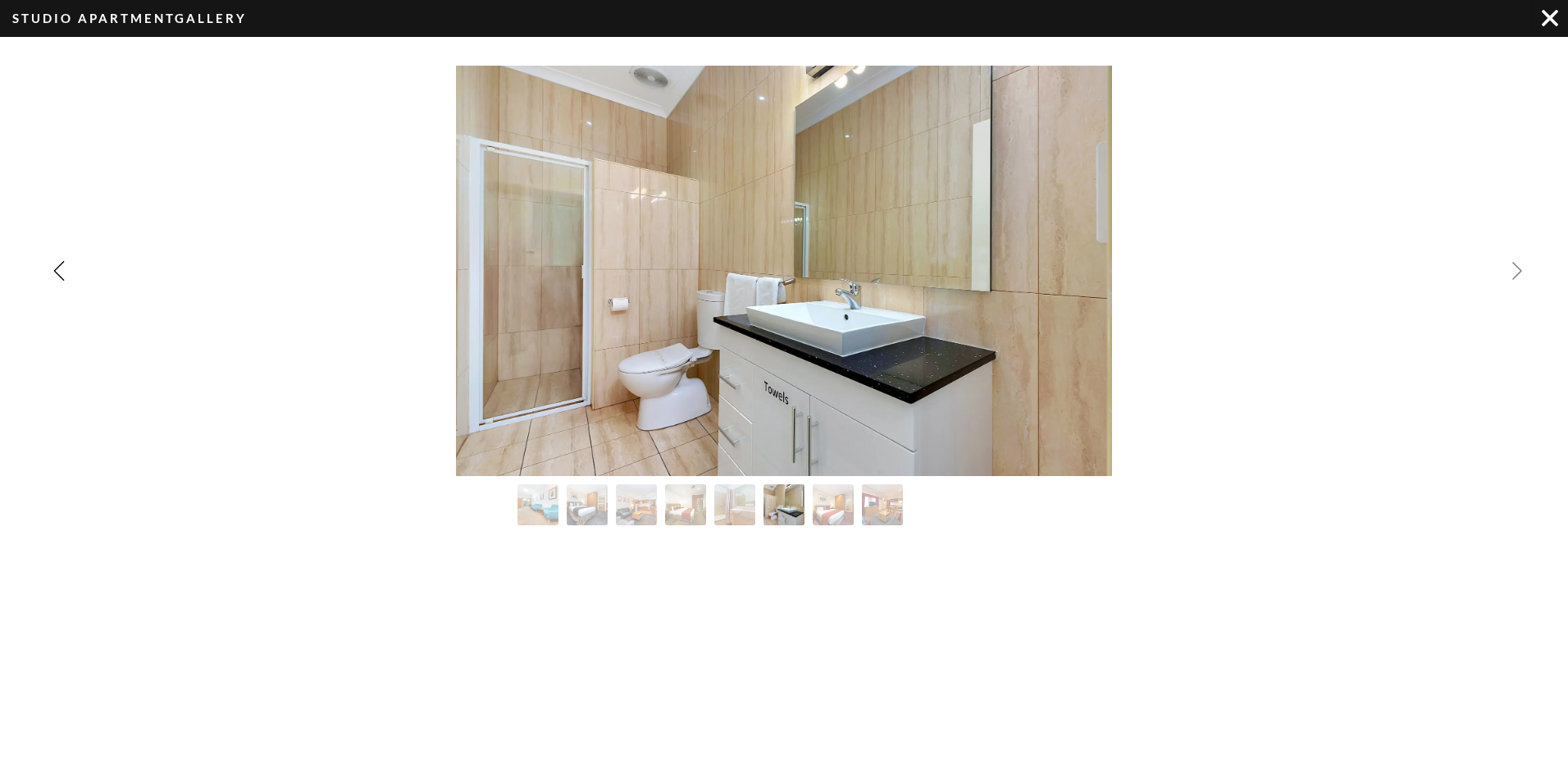
click at [1521, 267] on img "Next slide" at bounding box center [1518, 271] width 20 height 20
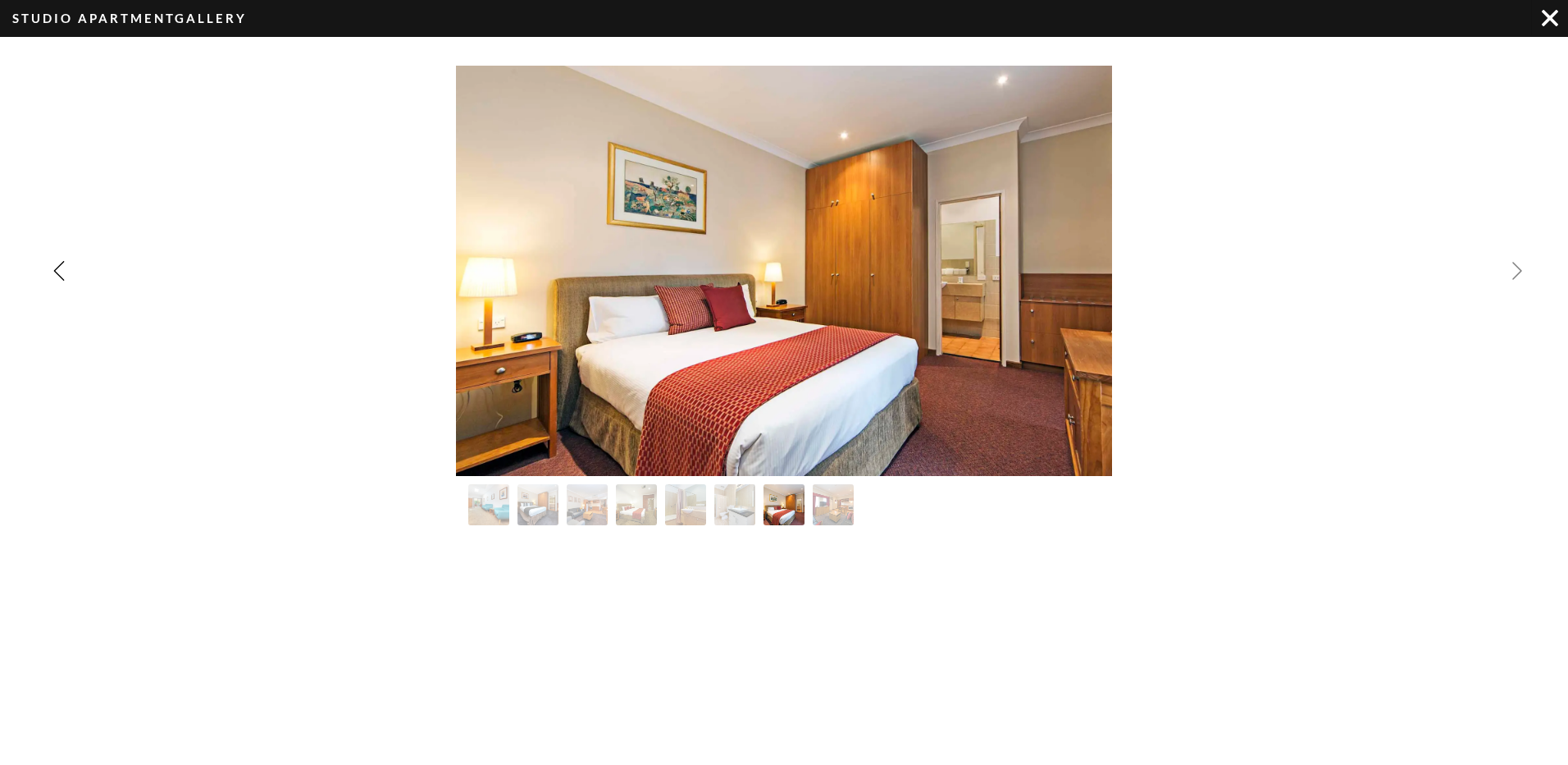
click at [1521, 267] on img "Next slide" at bounding box center [1518, 271] width 20 height 20
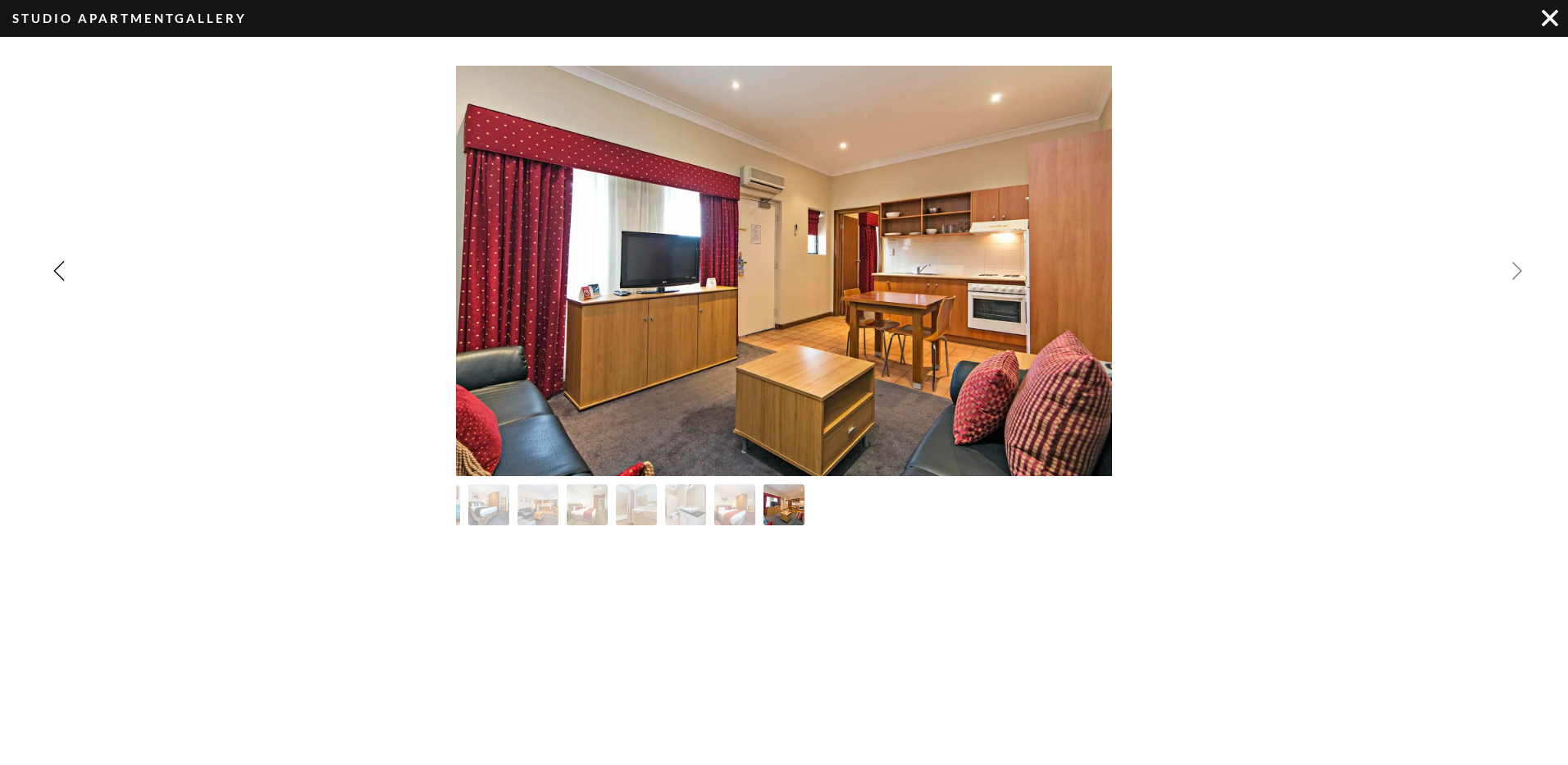
click at [1521, 267] on div "Image Gallery" at bounding box center [784, 270] width 1568 height 410
